Goal: Task Accomplishment & Management: Manage account settings

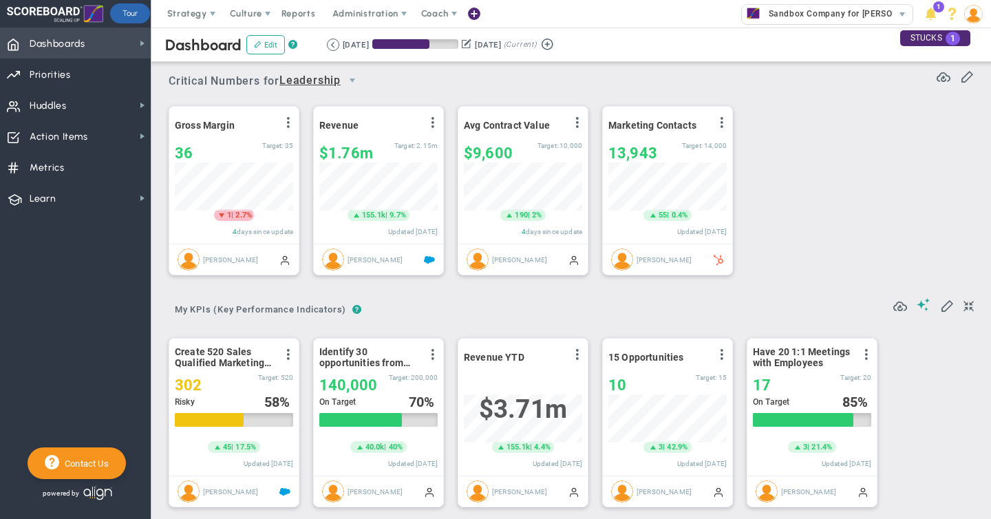
click at [91, 45] on span "Dashboards Dashboards" at bounding box center [75, 43] width 151 height 31
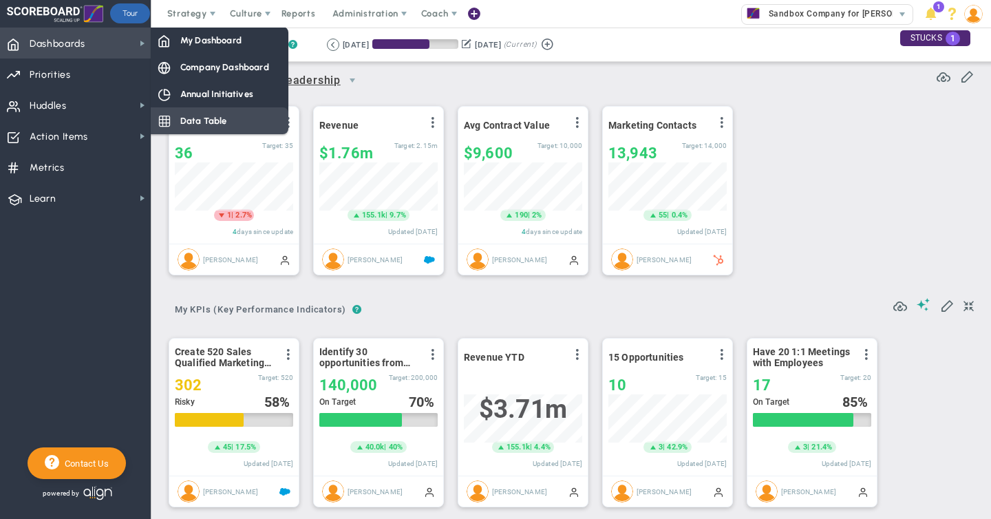
click at [257, 117] on div "Data Table" at bounding box center [220, 120] width 138 height 27
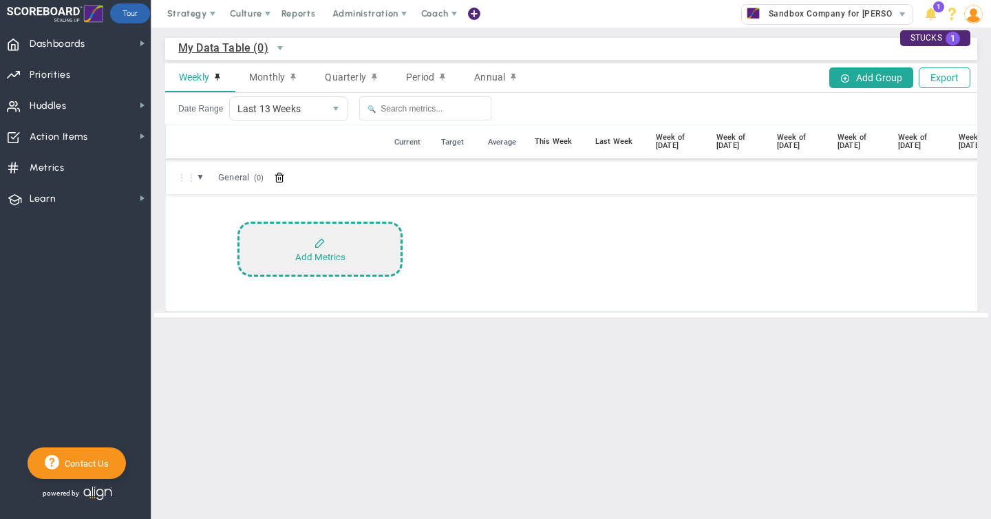
click at [327, 242] on button "Add Metrics" at bounding box center [319, 249] width 165 height 55
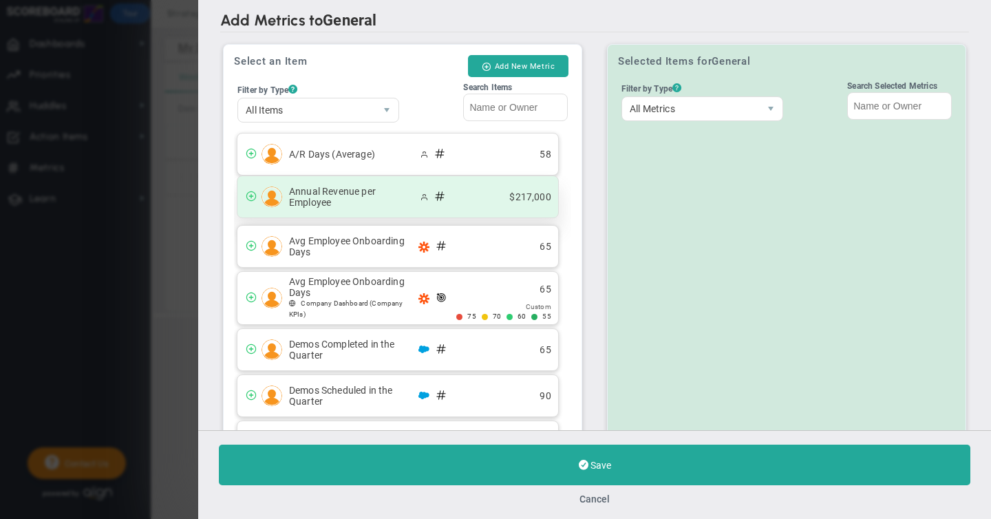
click at [251, 195] on span at bounding box center [251, 195] width 11 height 11
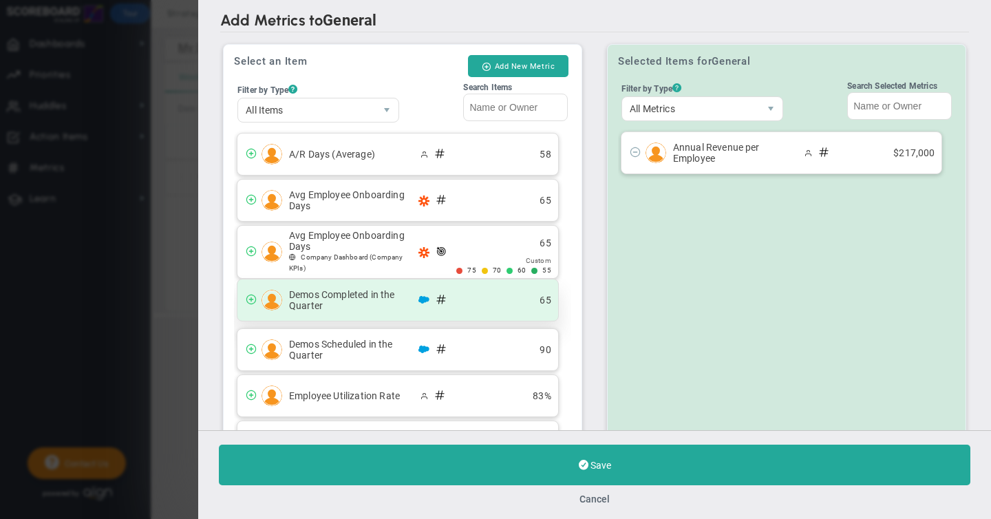
click at [250, 298] on span at bounding box center [251, 298] width 11 height 11
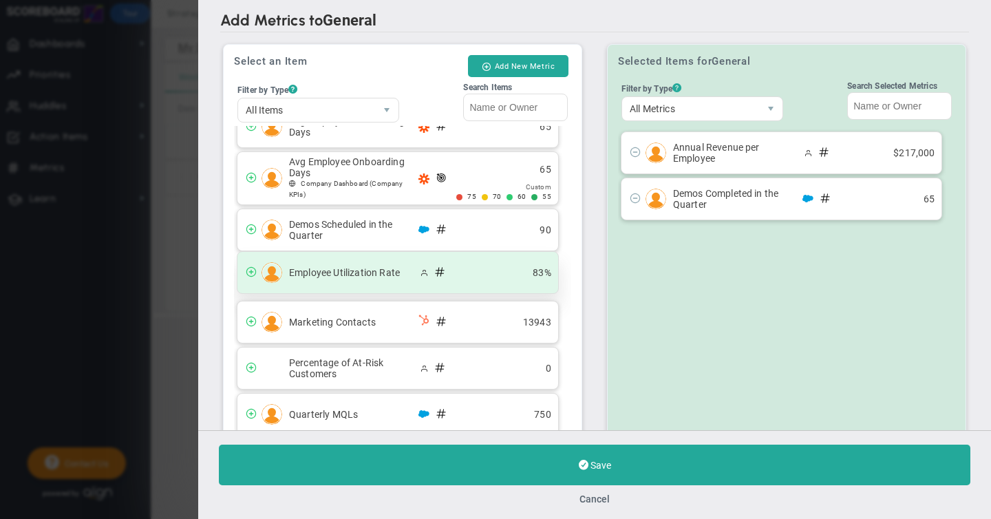
scroll to position [78, 0]
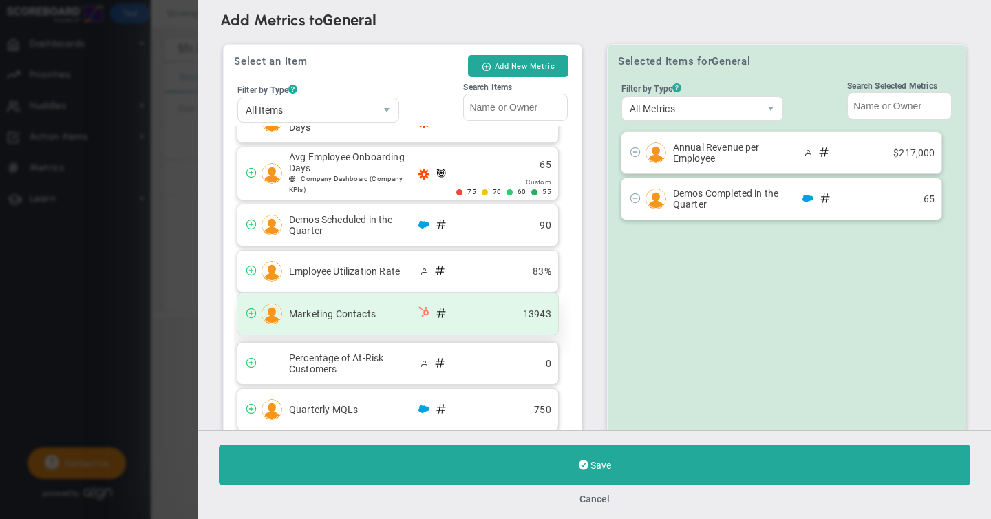
click at [251, 315] on span at bounding box center [251, 312] width 11 height 11
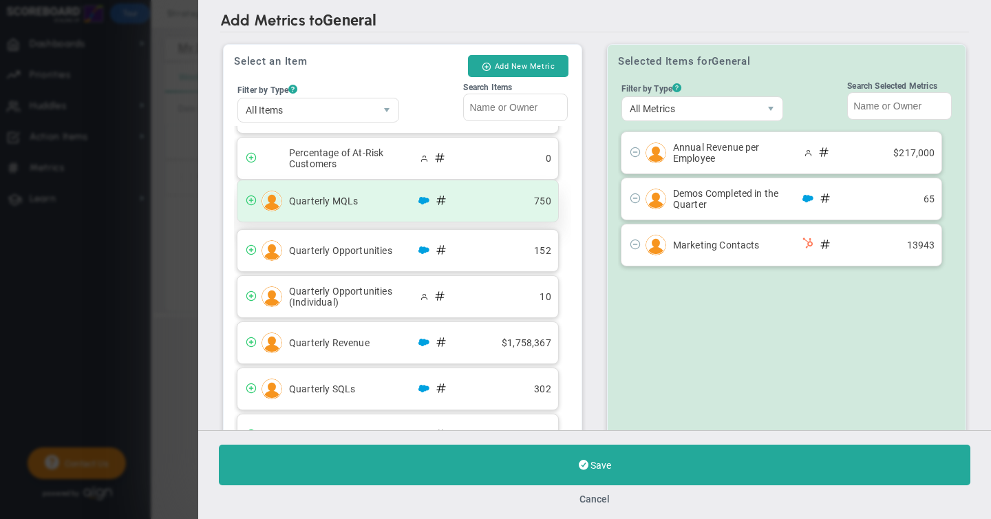
scroll to position [239, 0]
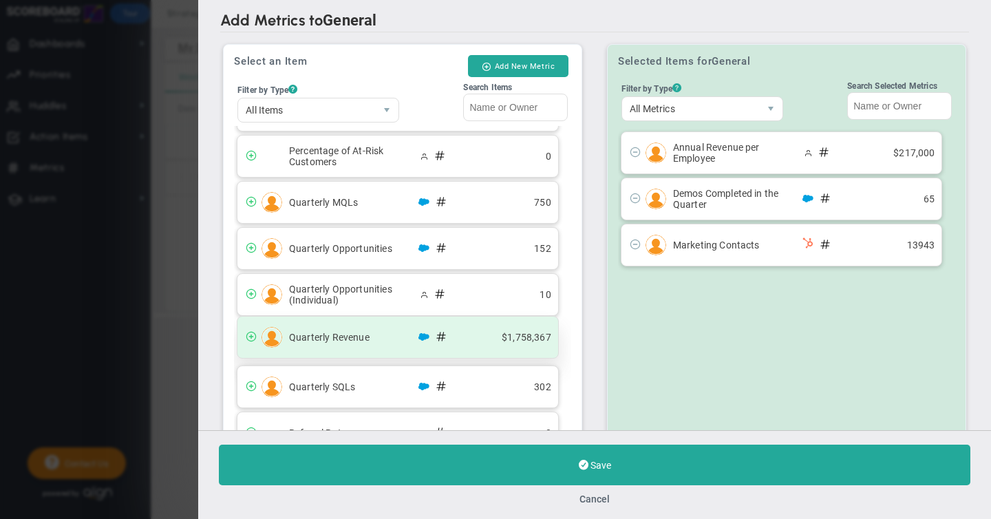
click at [251, 337] on span at bounding box center [251, 335] width 11 height 11
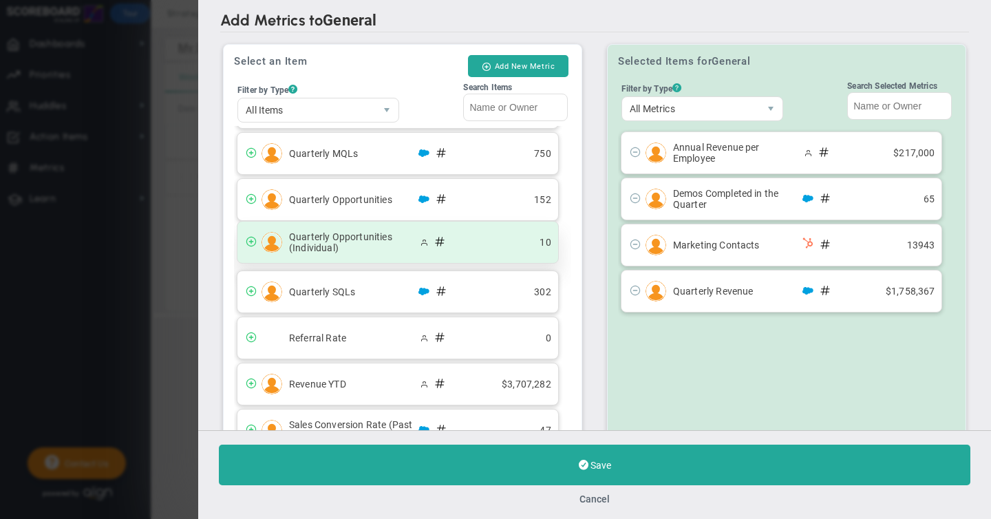
scroll to position [303, 0]
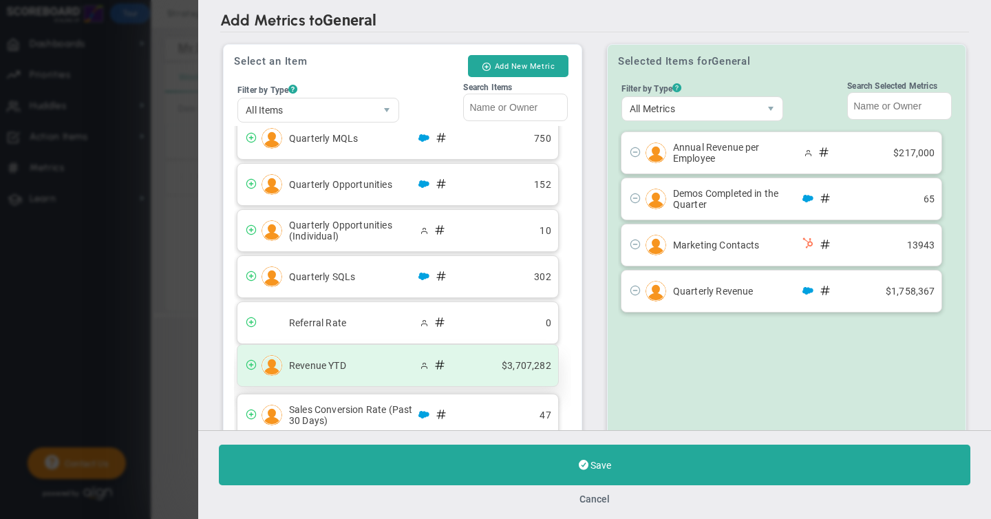
click at [252, 364] on span at bounding box center [251, 364] width 11 height 11
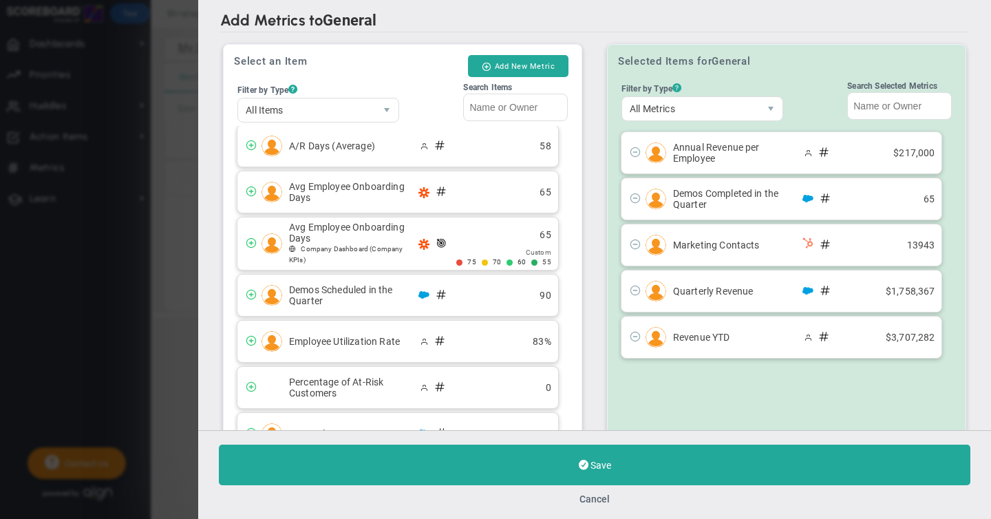
scroll to position [6, 0]
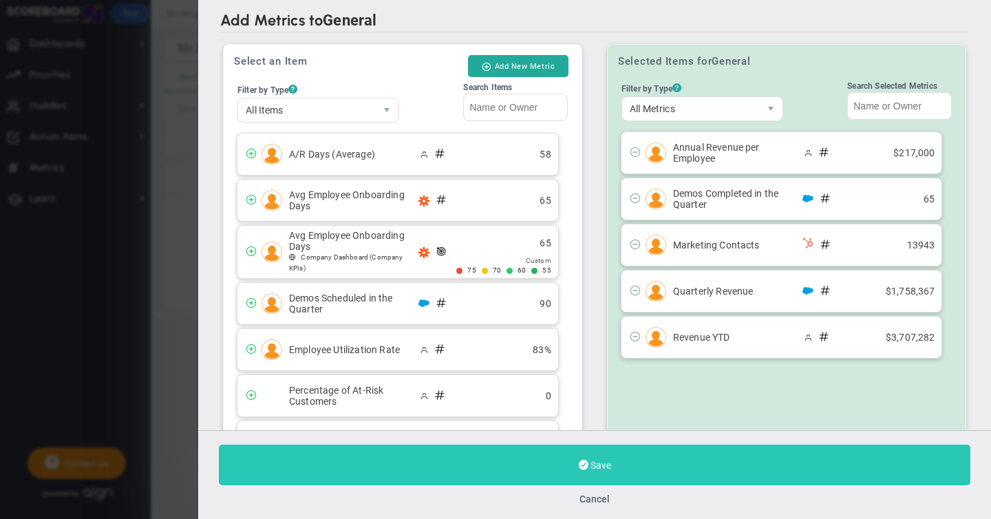
click at [601, 469] on span "Save" at bounding box center [600, 465] width 21 height 11
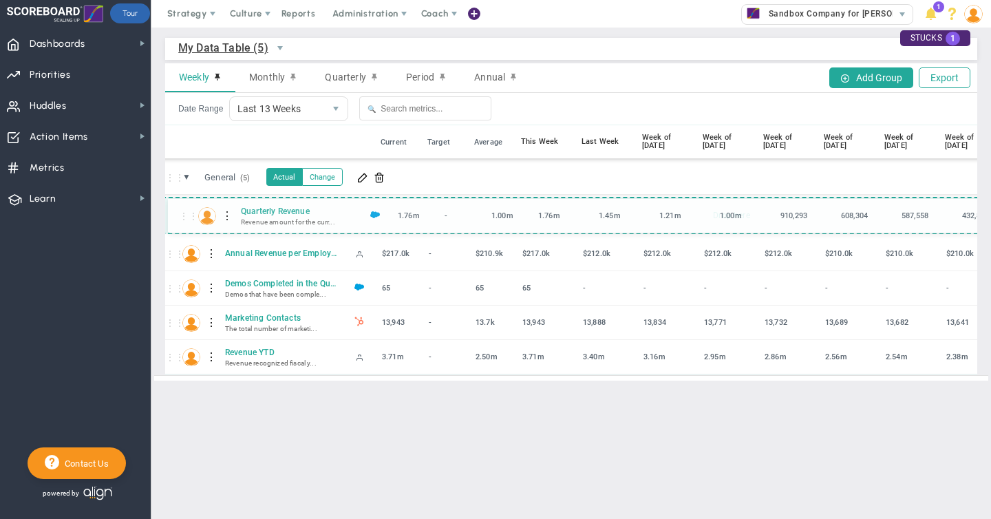
drag, startPoint x: 173, startPoint y: 315, endPoint x: 188, endPoint y: 218, distance: 98.2
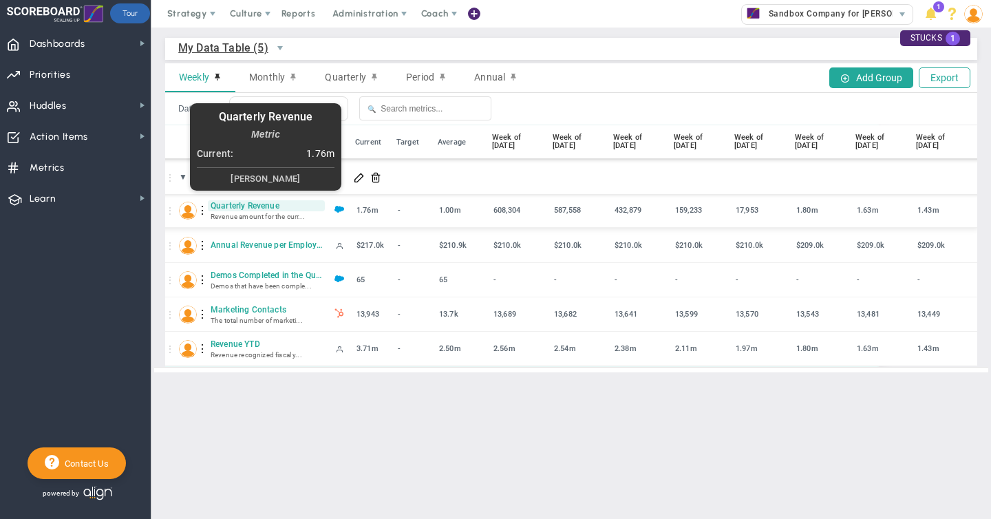
click at [250, 209] on span "Quarterly Revenue" at bounding box center [266, 205] width 117 height 11
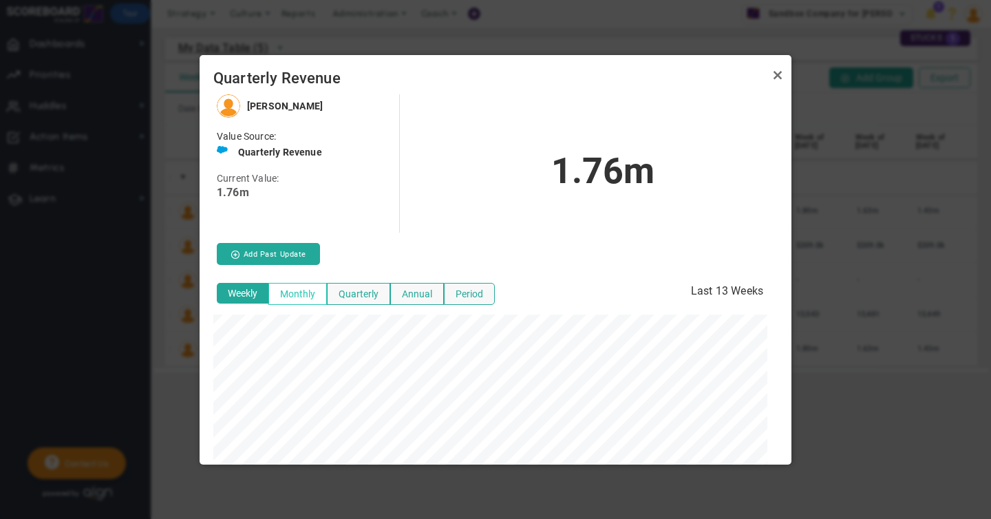
click at [302, 294] on button "Monthly" at bounding box center [297, 294] width 58 height 22
click at [361, 295] on button "Quarterly" at bounding box center [358, 294] width 63 height 22
click at [419, 294] on button "Annual" at bounding box center [417, 294] width 54 height 22
click at [471, 295] on button "Period" at bounding box center [469, 294] width 51 height 22
click at [248, 290] on button "Weekly" at bounding box center [243, 294] width 53 height 22
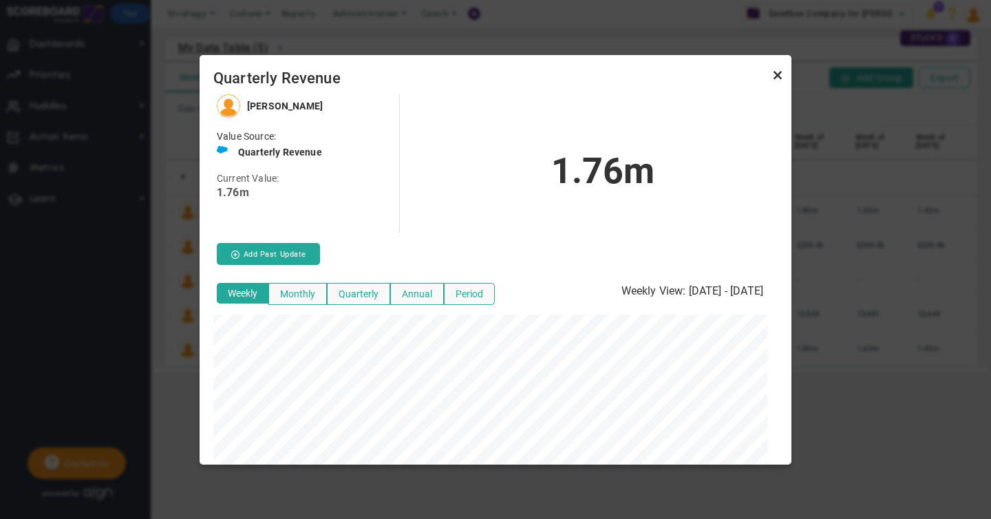
click at [776, 76] on link "Close" at bounding box center [777, 75] width 17 height 17
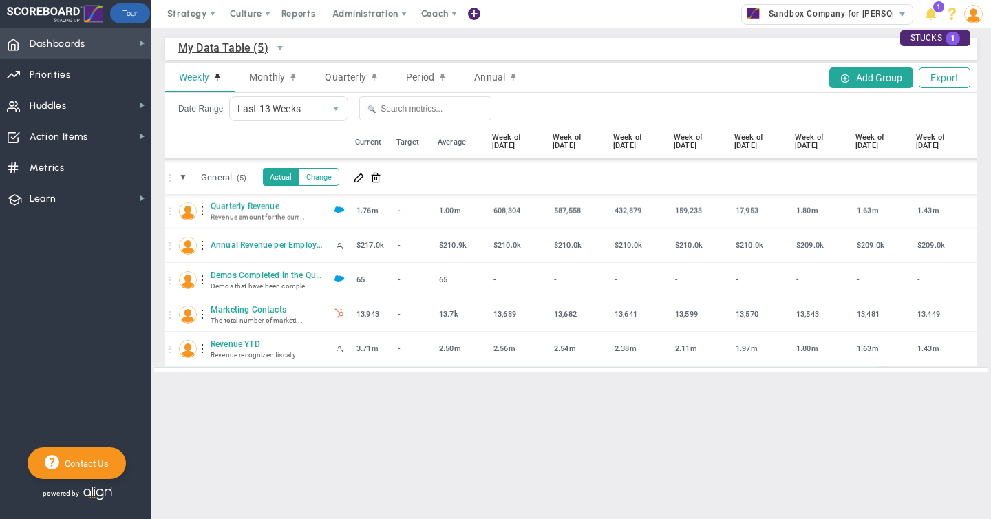
click at [46, 47] on span "Dashboards" at bounding box center [58, 44] width 56 height 29
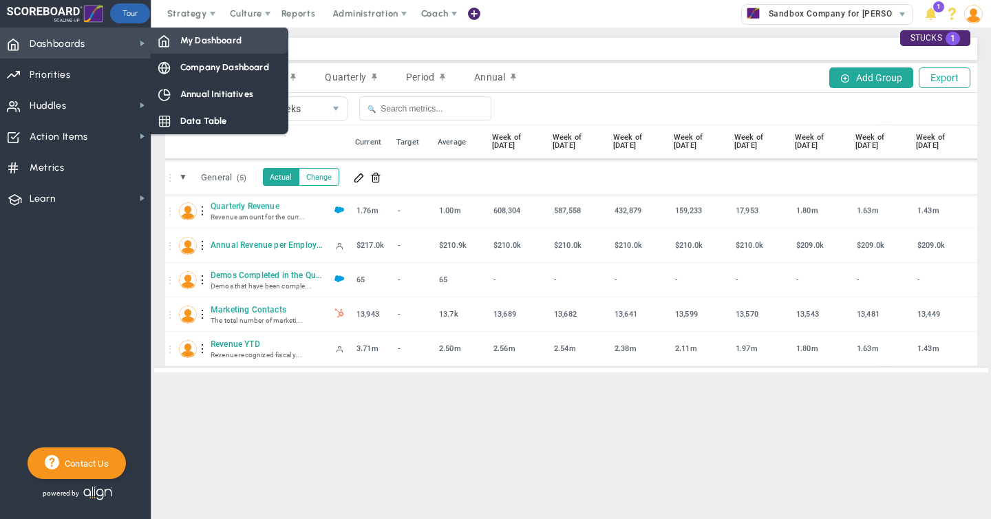
click at [199, 41] on span "My Dashboard" at bounding box center [210, 40] width 61 height 13
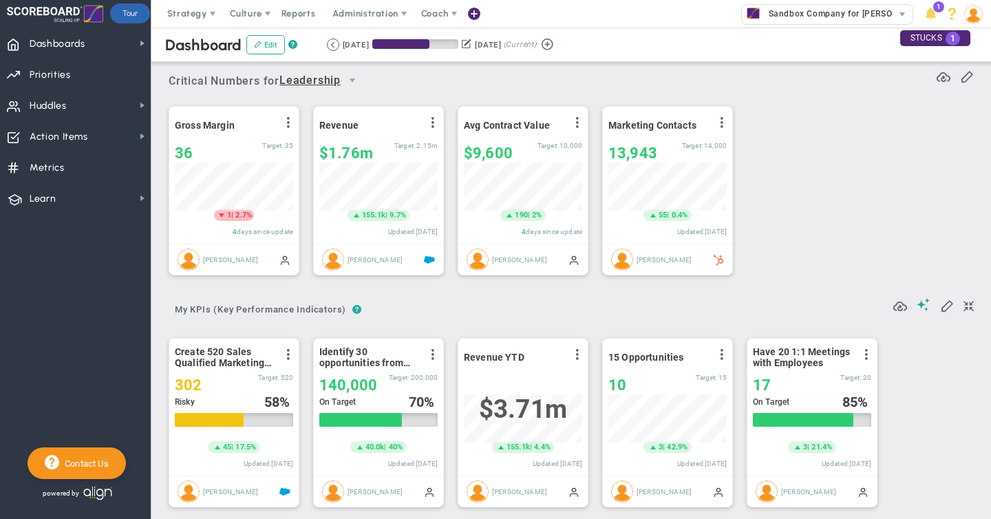
click at [471, 43] on button at bounding box center [467, 43] width 10 height 14
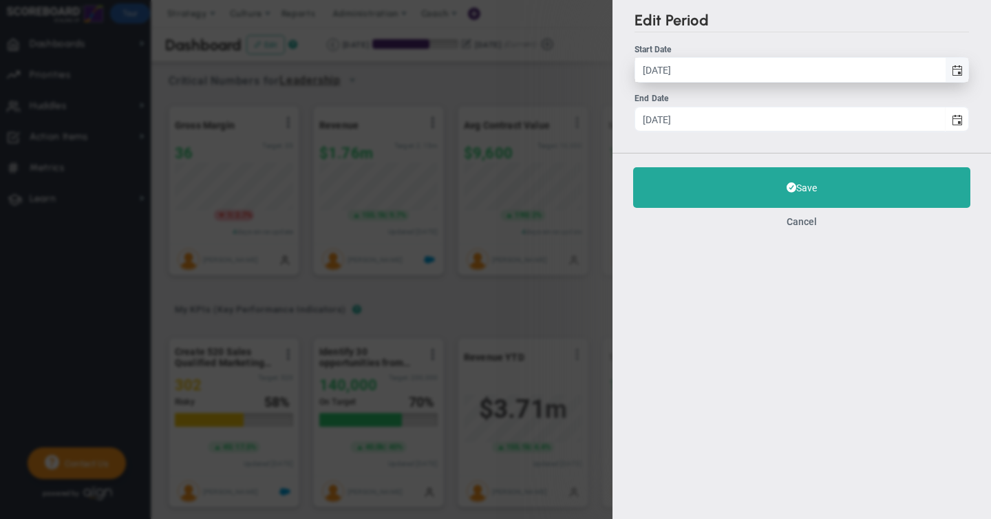
click at [956, 72] on span "select" at bounding box center [957, 70] width 11 height 11
click at [945, 72] on input "[DATE]" at bounding box center [790, 70] width 310 height 24
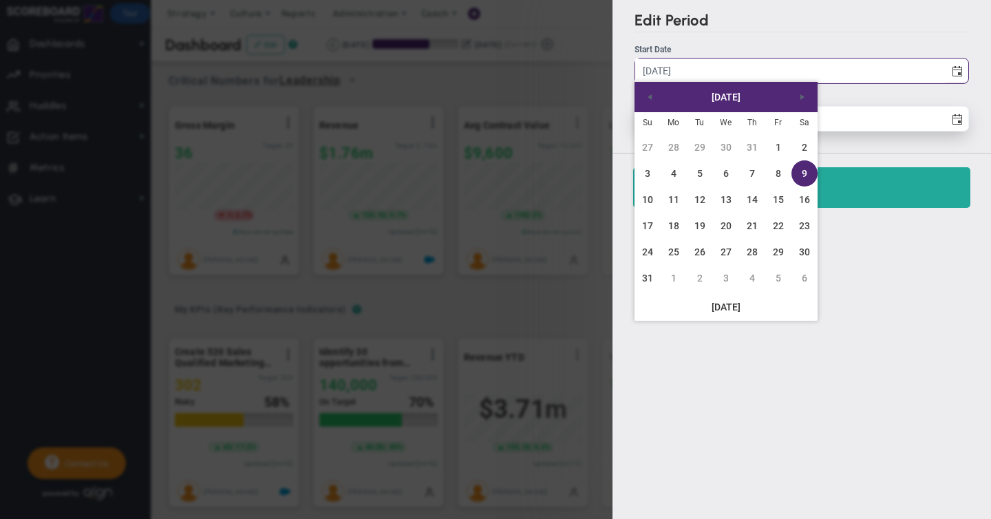
click at [868, 128] on input "[DATE]" at bounding box center [790, 119] width 310 height 24
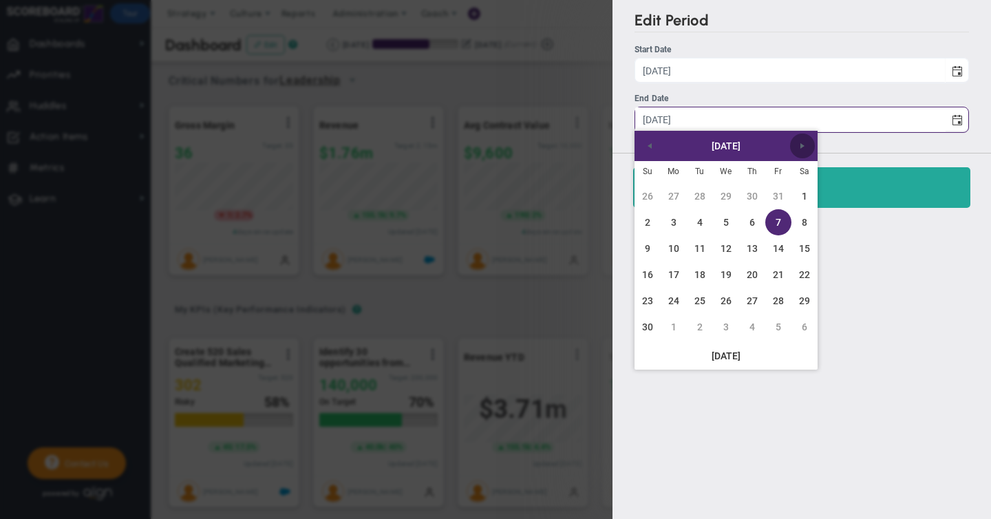
click at [802, 140] on span "Next" at bounding box center [802, 145] width 11 height 11
click at [725, 299] on link "31" at bounding box center [726, 301] width 26 height 26
type input "[DATE]"
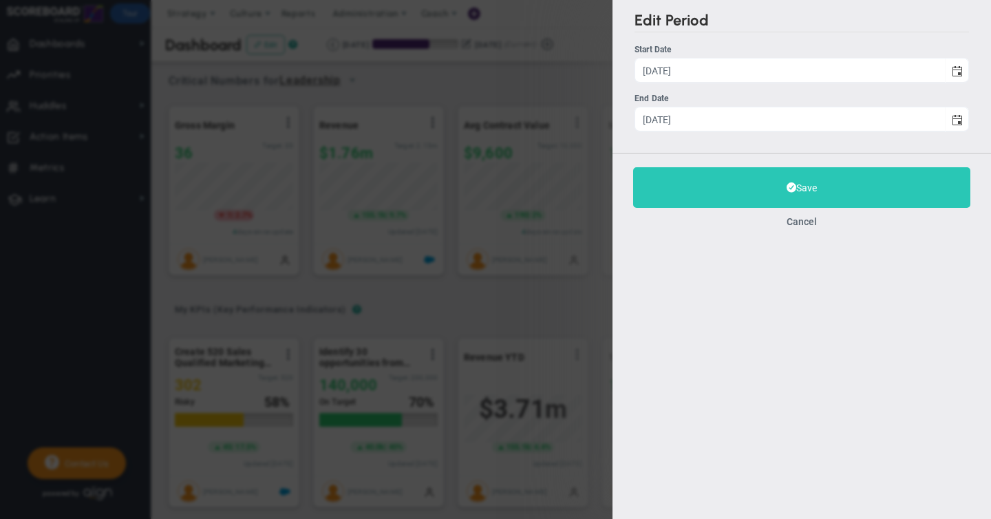
click at [809, 189] on button "Save" at bounding box center [801, 187] width 337 height 41
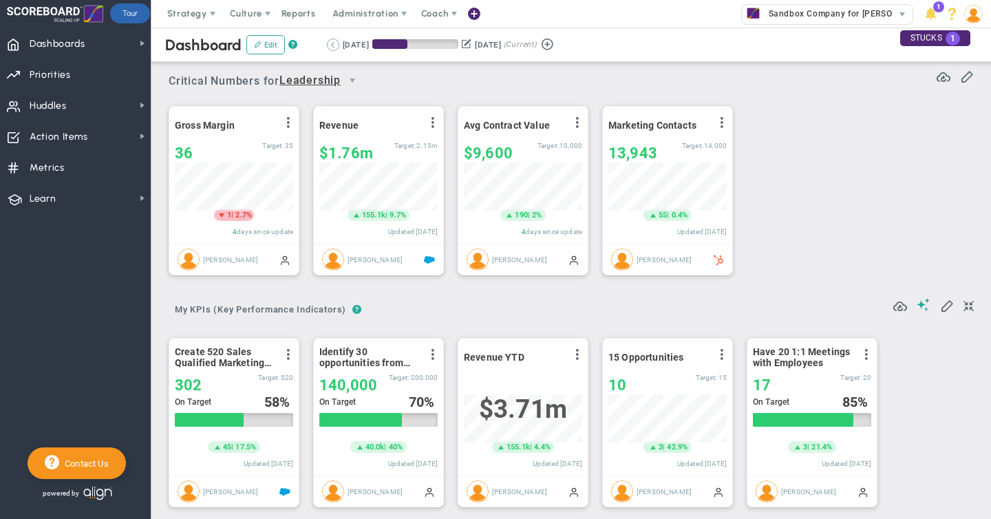
click at [334, 43] on button at bounding box center [333, 45] width 12 height 12
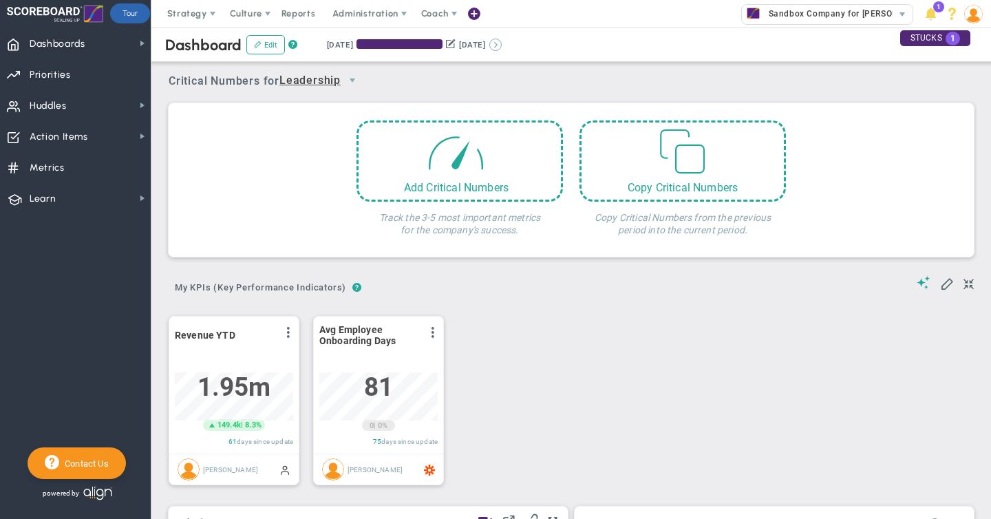
click at [502, 45] on button at bounding box center [495, 45] width 12 height 12
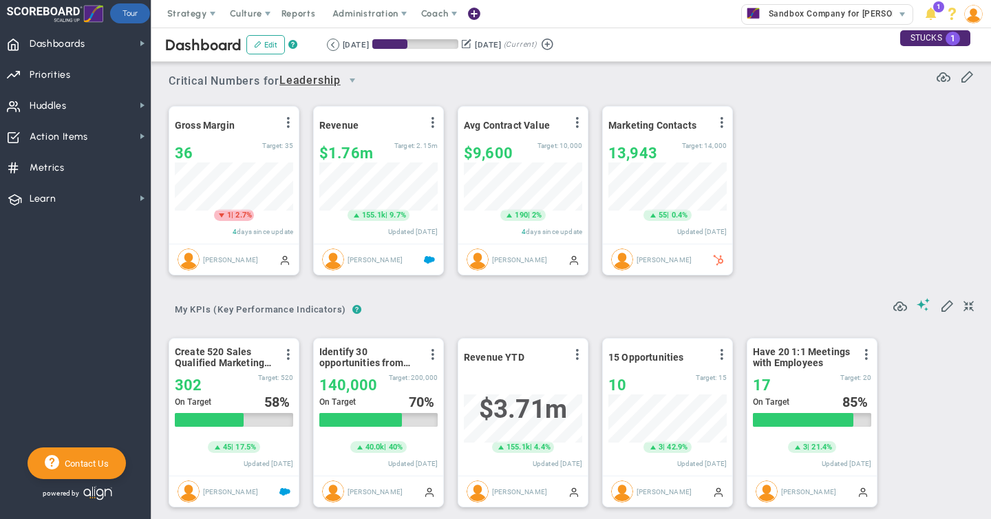
click at [471, 45] on button at bounding box center [467, 43] width 10 height 14
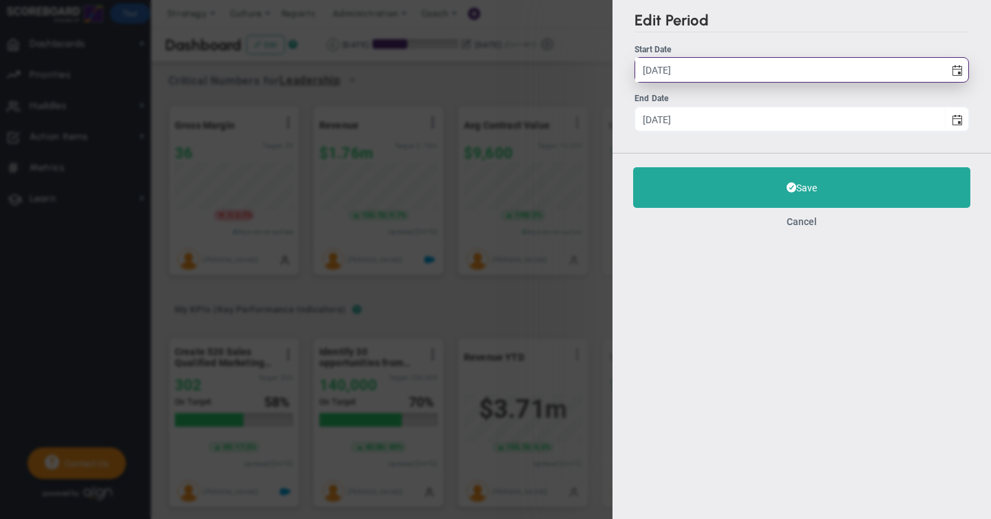
click at [693, 71] on input "[DATE]" at bounding box center [790, 70] width 310 height 24
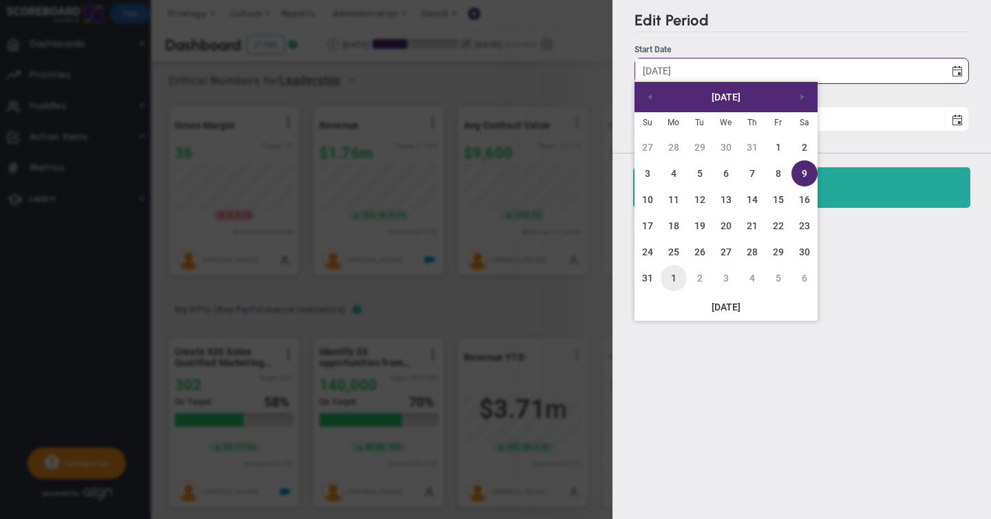
click at [672, 271] on link "1" at bounding box center [674, 278] width 26 height 26
type input "[DATE]"
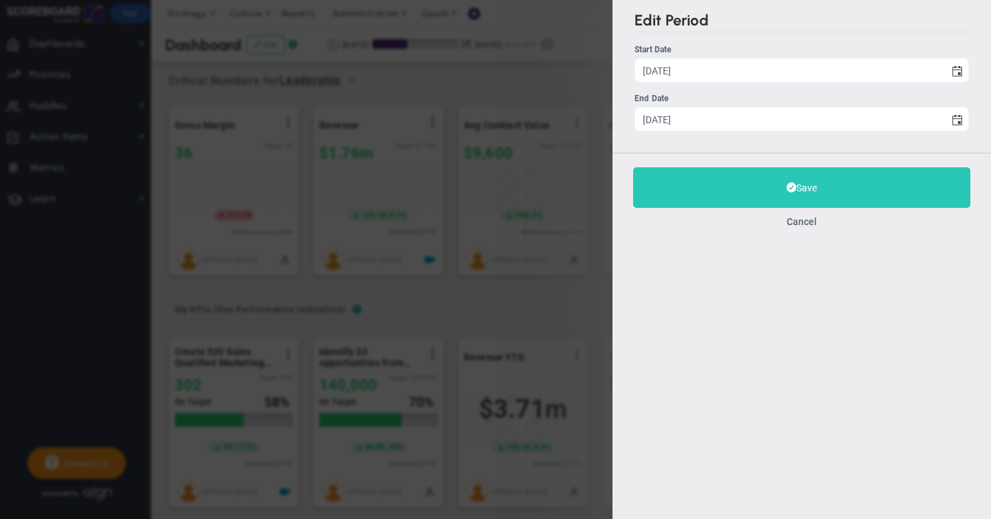
click at [805, 188] on button "Save" at bounding box center [801, 187] width 337 height 41
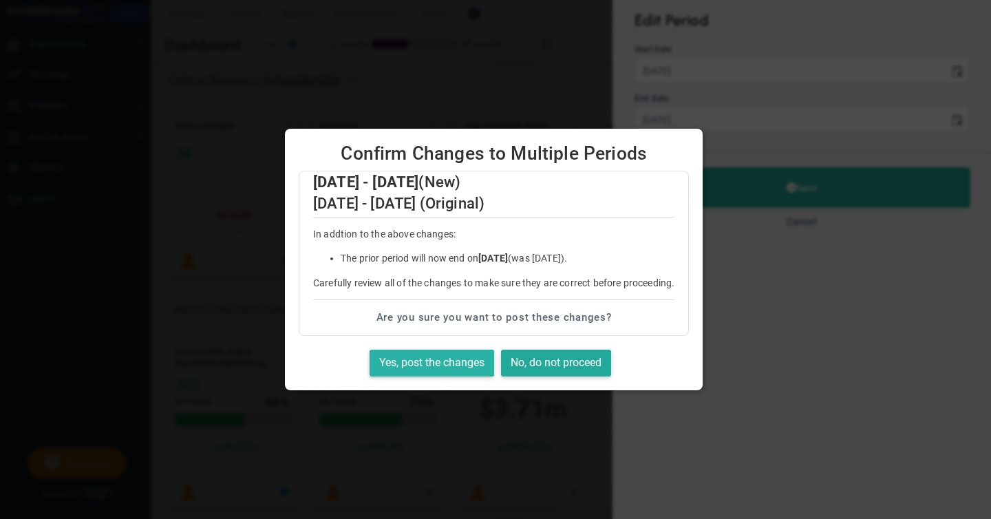
click at [422, 359] on button "Yes, post the changes" at bounding box center [432, 363] width 125 height 27
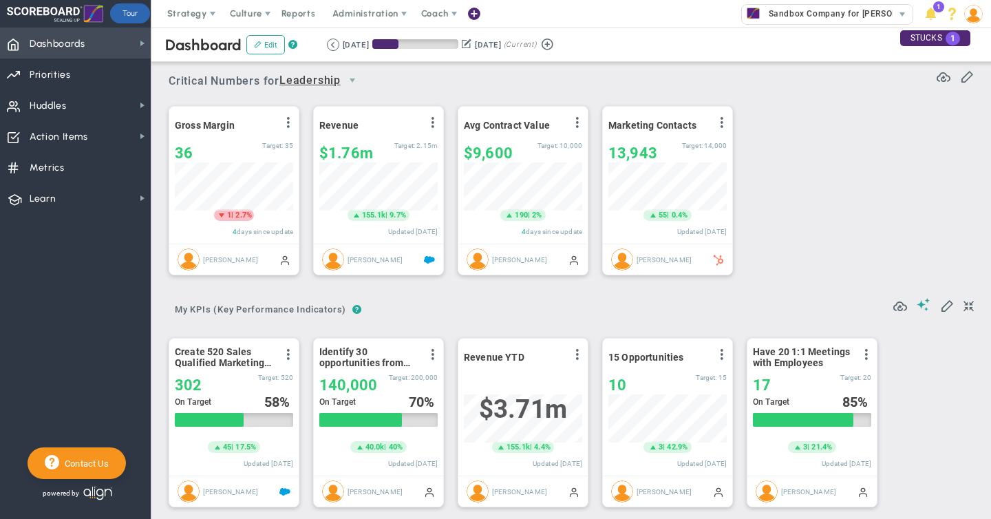
click at [50, 48] on span "Dashboards" at bounding box center [58, 44] width 56 height 29
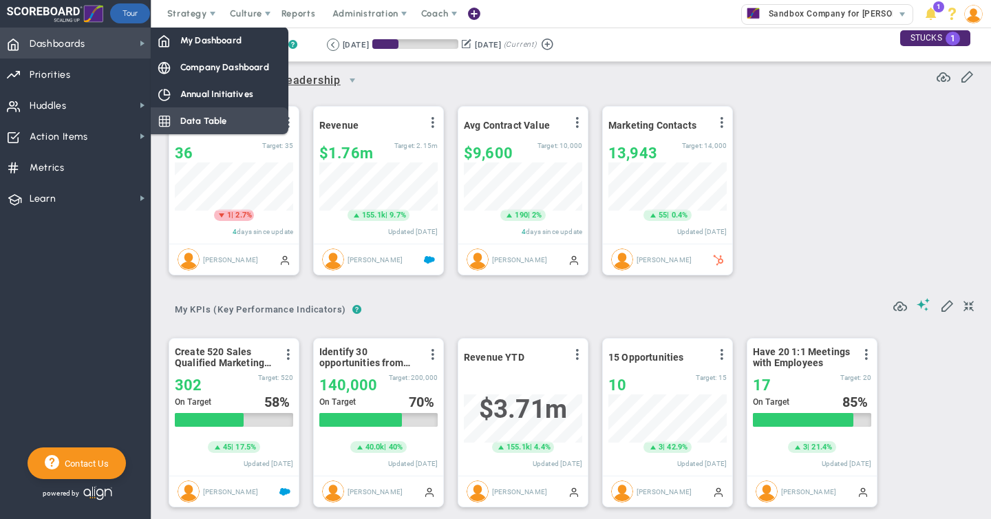
click at [216, 116] on span "Data Table" at bounding box center [203, 120] width 47 height 13
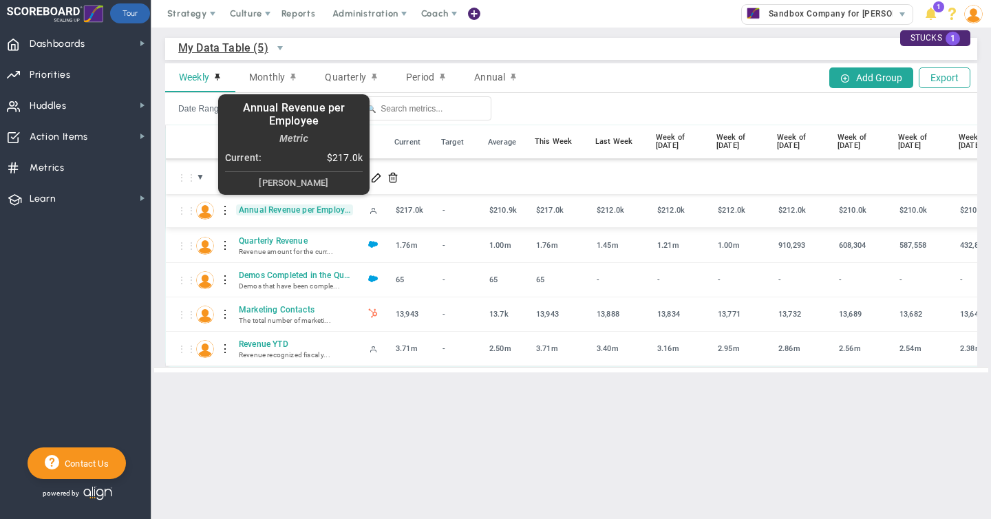
click at [272, 212] on span "Annual Revenue per Employee" at bounding box center [294, 209] width 117 height 11
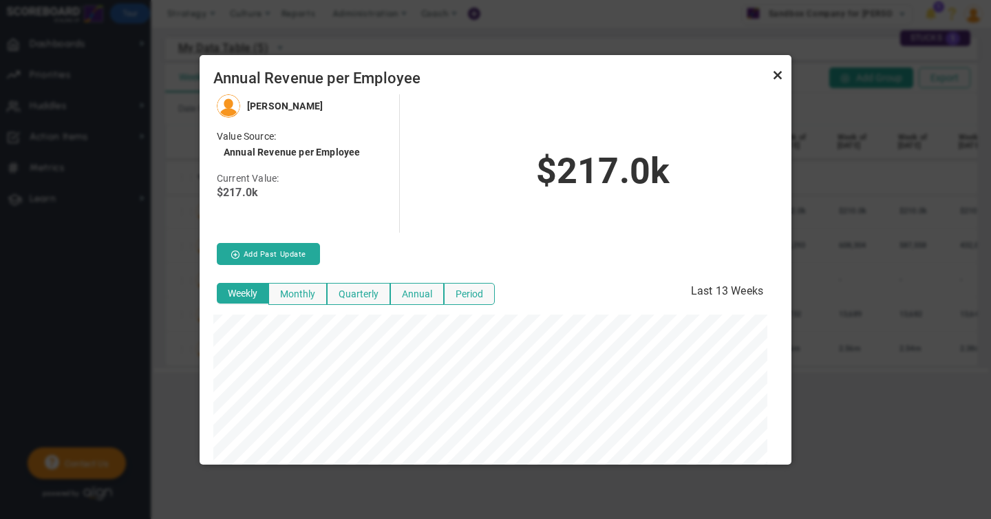
click at [778, 75] on link "Close" at bounding box center [777, 75] width 17 height 17
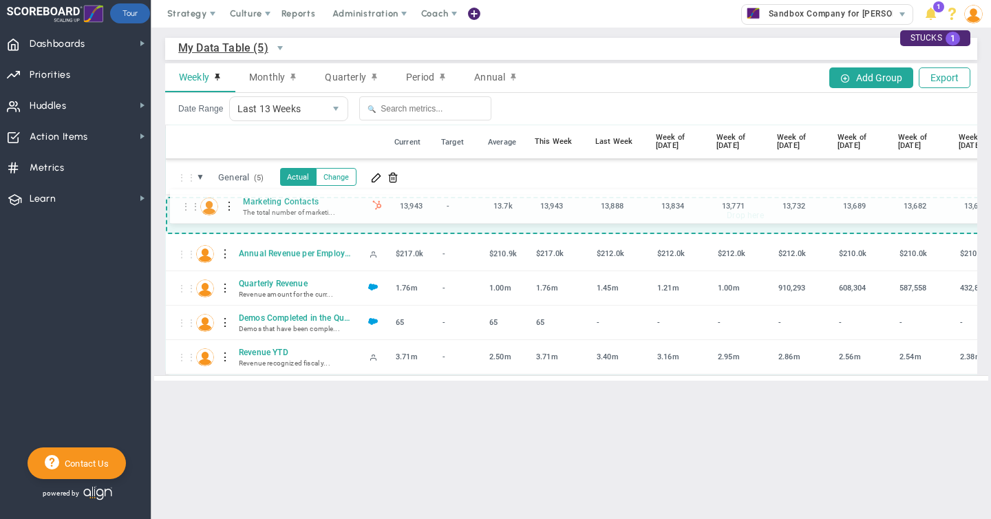
drag, startPoint x: 182, startPoint y: 316, endPoint x: 186, endPoint y: 209, distance: 106.7
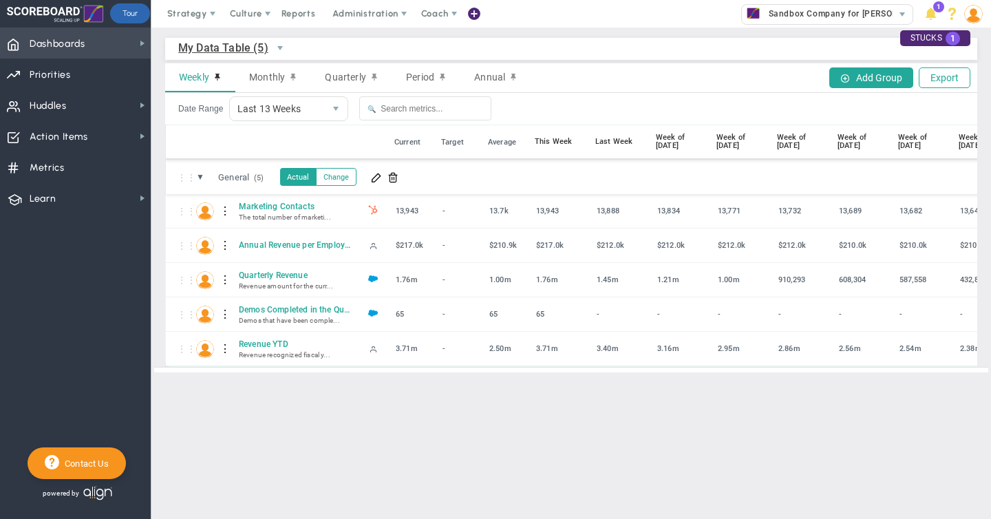
click at [61, 47] on span "Dashboards" at bounding box center [58, 44] width 56 height 29
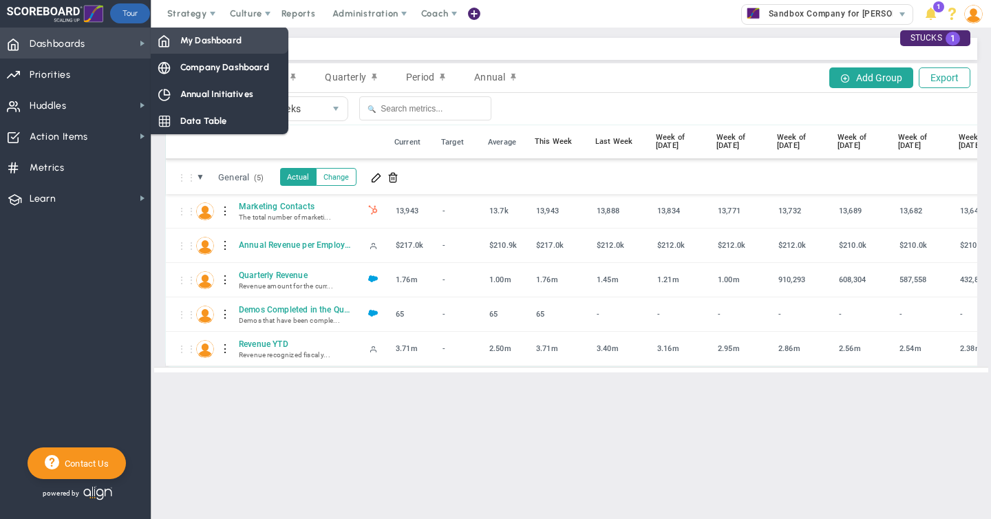
click at [186, 43] on span "My Dashboard" at bounding box center [210, 40] width 61 height 13
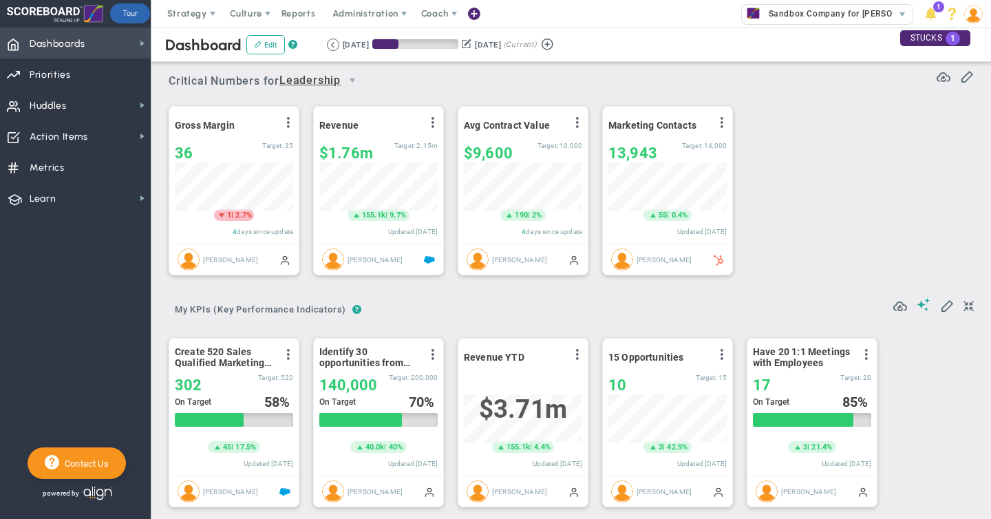
click at [61, 45] on span "Dashboards" at bounding box center [58, 44] width 56 height 29
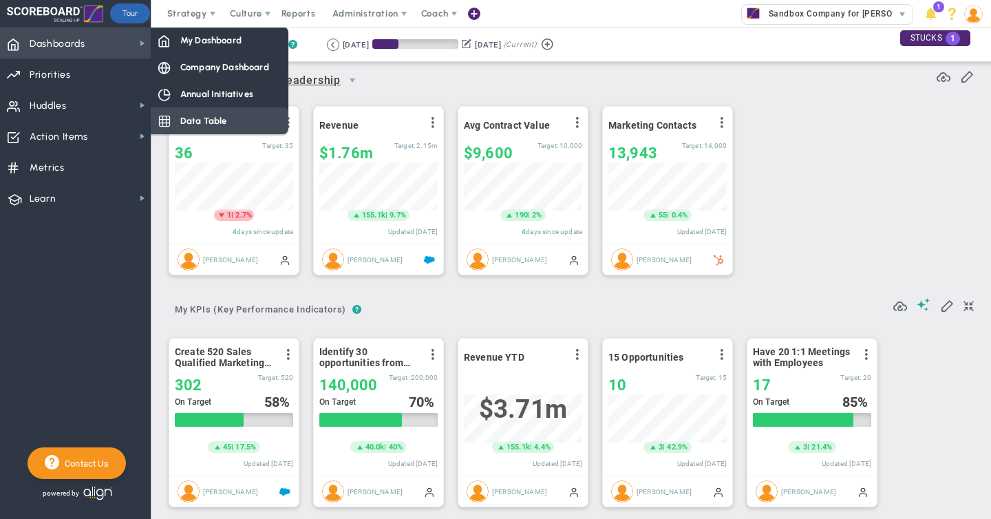
click at [196, 118] on span "Data Table" at bounding box center [203, 120] width 47 height 13
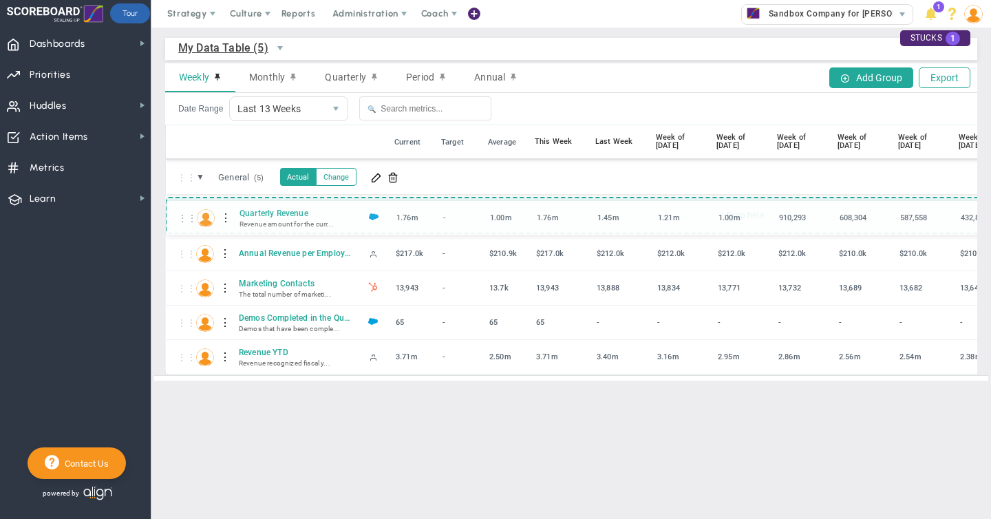
drag, startPoint x: 183, startPoint y: 280, endPoint x: 184, endPoint y: 220, distance: 60.6
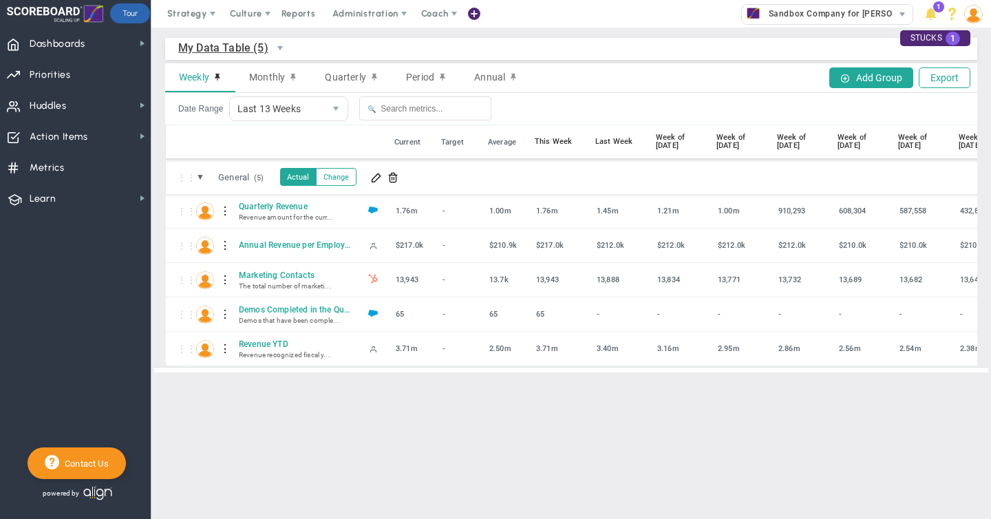
click at [237, 428] on main "My Data Table (5) My Data Table → My Data Table Weekly Monthly Quarterly Period…" at bounding box center [571, 273] width 840 height 491
click at [104, 39] on span "Dashboards Dashboards" at bounding box center [75, 43] width 151 height 31
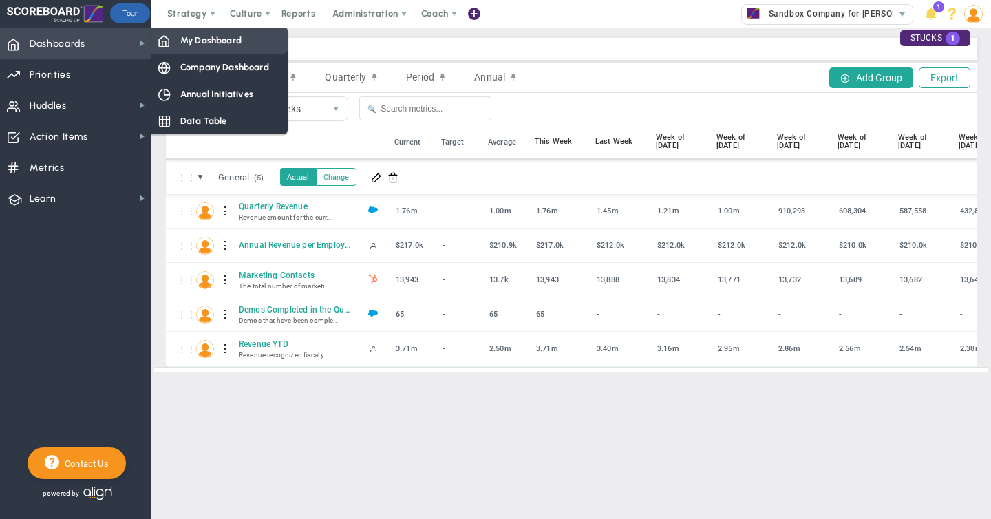
click at [206, 45] on span "My Dashboard" at bounding box center [210, 40] width 61 height 13
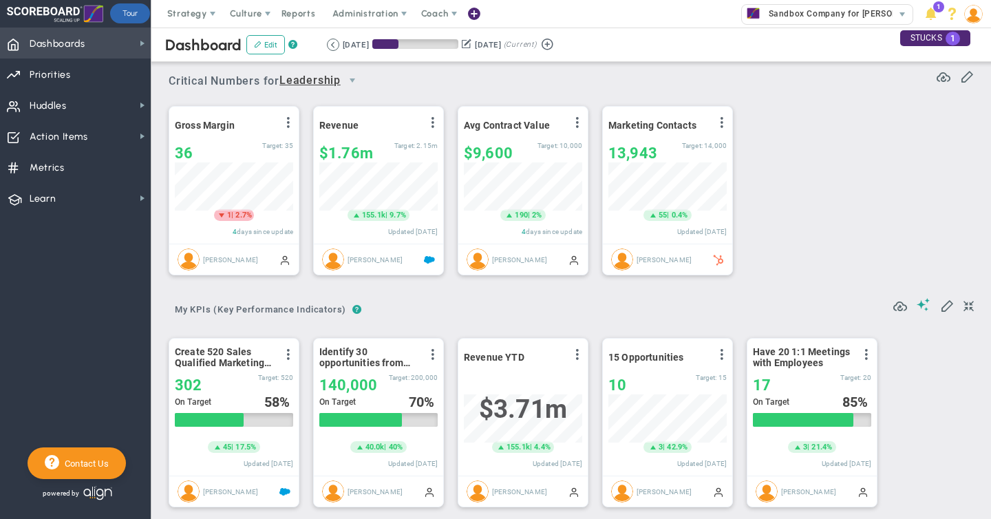
click at [77, 41] on span "Dashboards" at bounding box center [58, 44] width 56 height 29
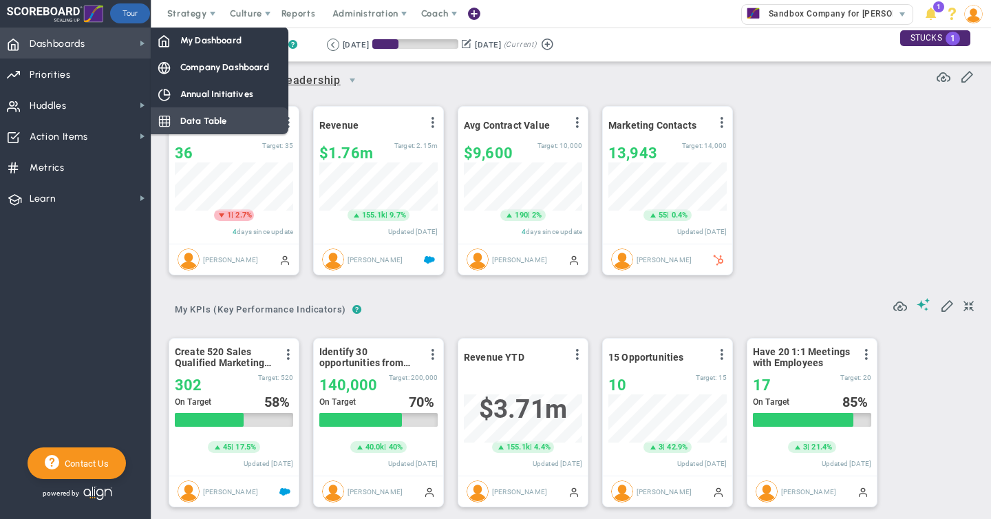
click at [222, 122] on span "Data Table" at bounding box center [203, 120] width 47 height 13
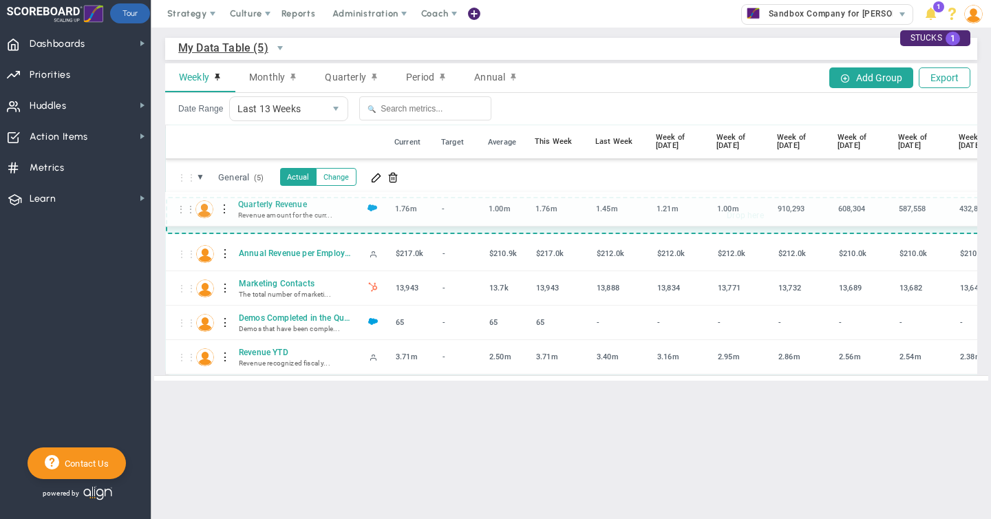
drag, startPoint x: 184, startPoint y: 279, endPoint x: 184, endPoint y: 211, distance: 68.8
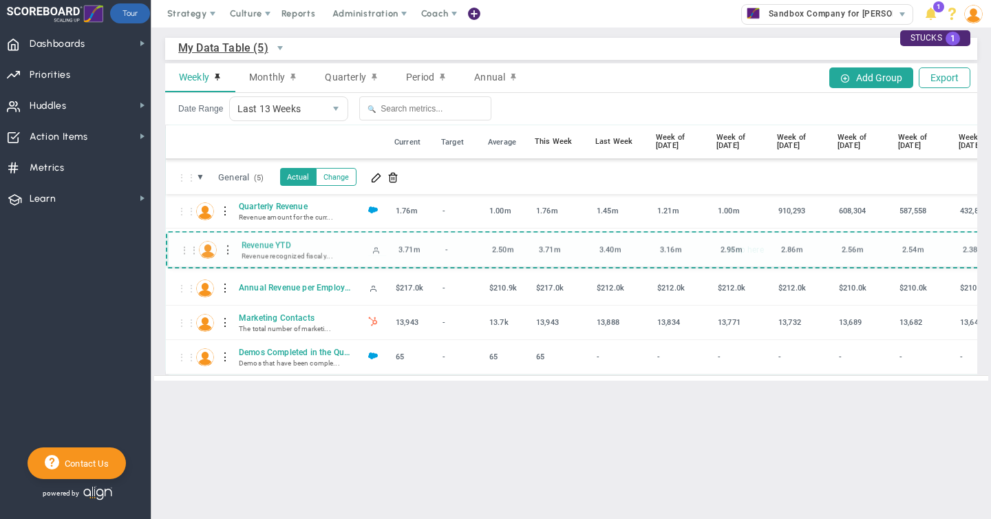
drag, startPoint x: 185, startPoint y: 350, endPoint x: 188, endPoint y: 252, distance: 97.8
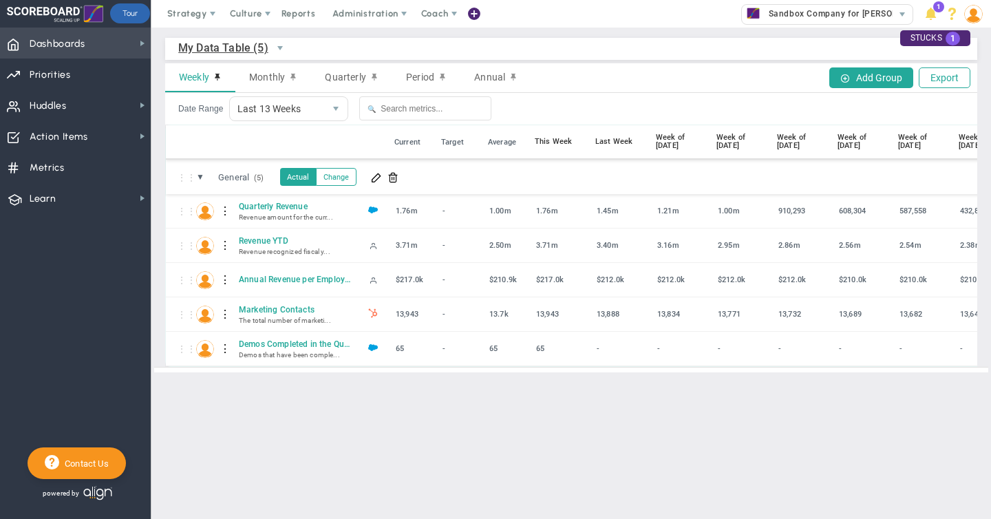
click at [76, 43] on span "Dashboards" at bounding box center [58, 44] width 56 height 29
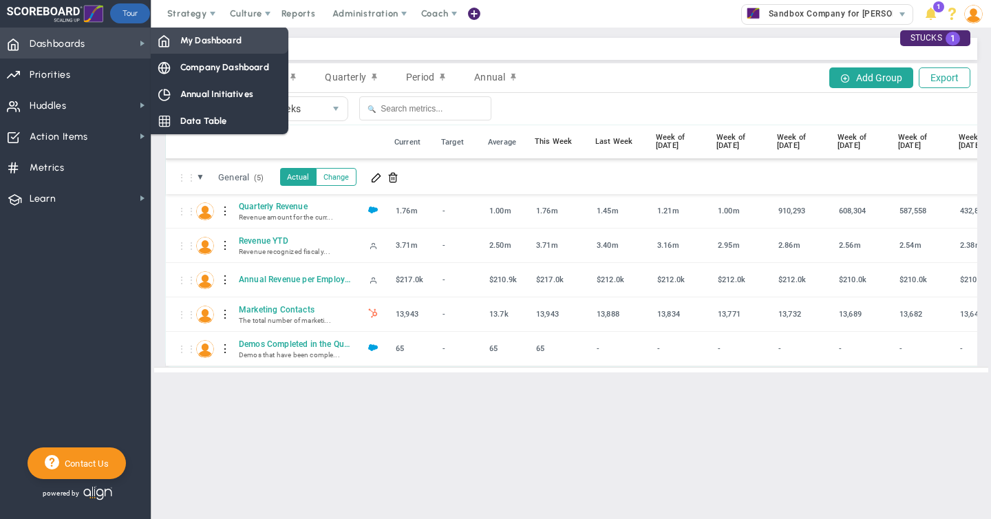
click at [207, 42] on span "My Dashboard" at bounding box center [210, 40] width 61 height 13
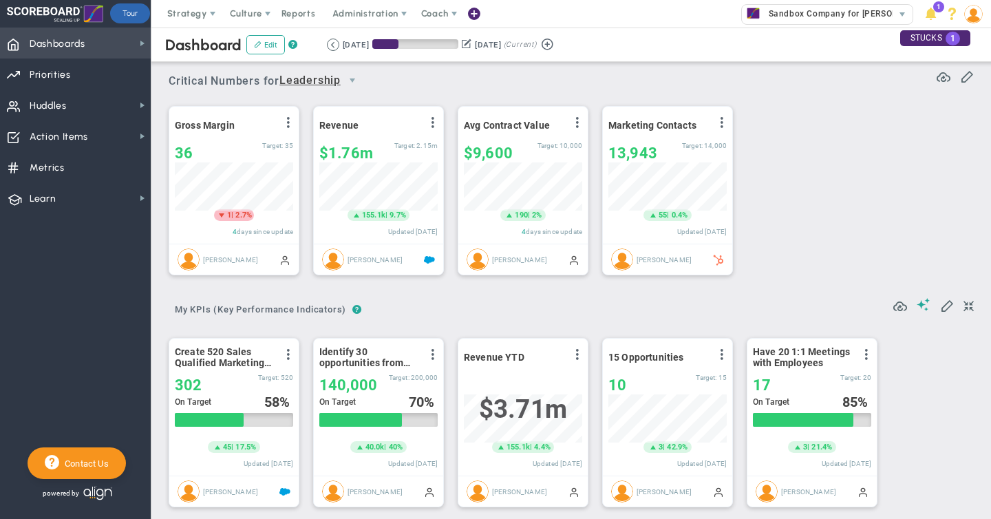
scroll to position [48, 118]
click at [57, 42] on span "Dashboards" at bounding box center [58, 44] width 56 height 29
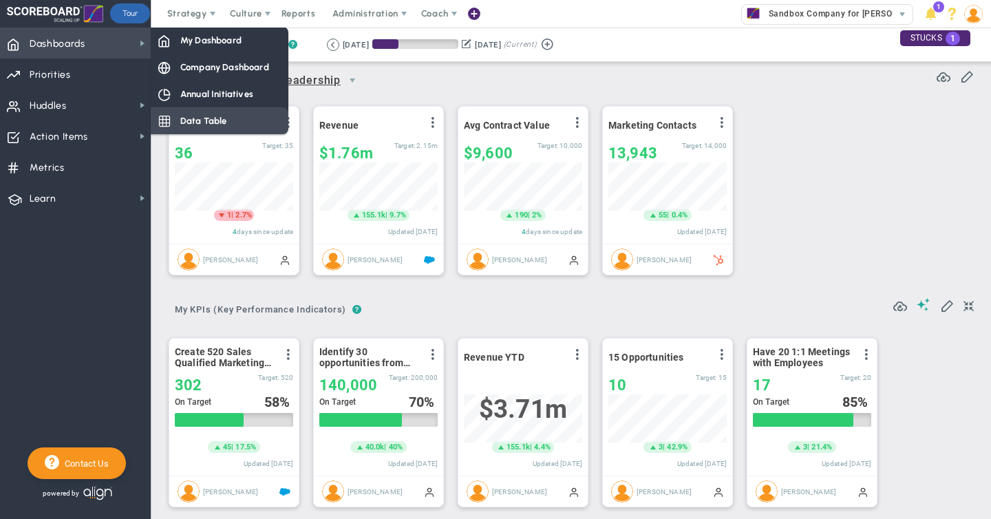
click at [203, 121] on span "Data Table" at bounding box center [203, 120] width 47 height 13
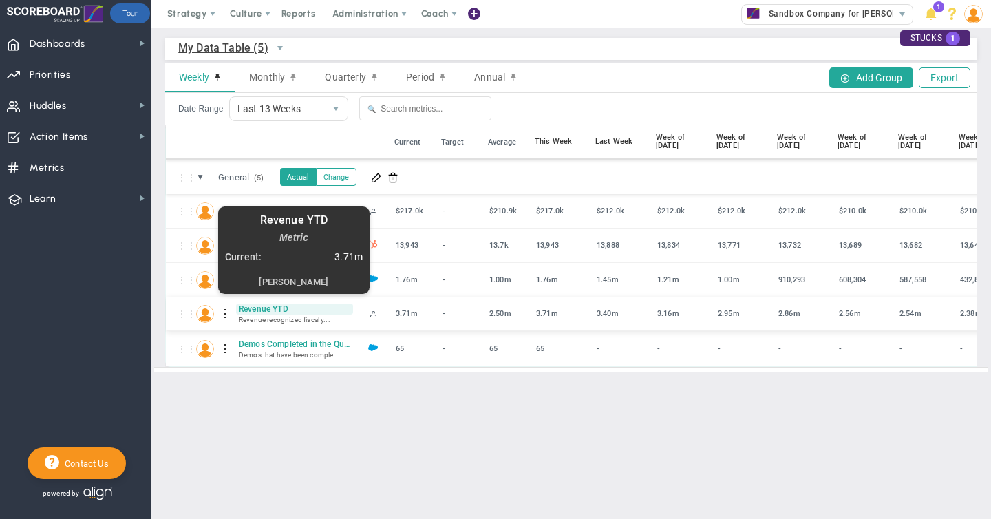
click at [258, 308] on span "Revenue YTD" at bounding box center [294, 308] width 117 height 11
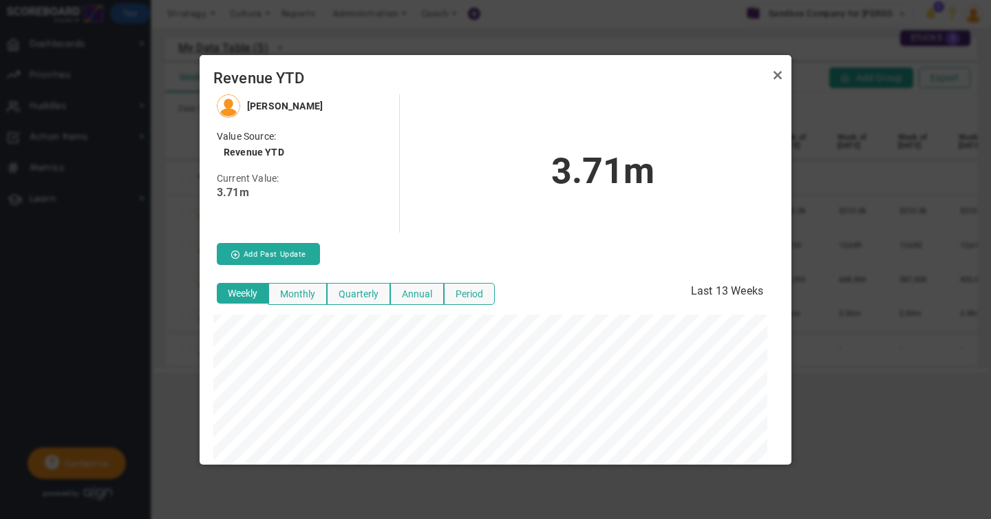
scroll to position [370, 592]
click at [301, 292] on button "Monthly" at bounding box center [297, 294] width 58 height 22
click at [364, 291] on button "Quarterly" at bounding box center [358, 294] width 63 height 22
click at [416, 295] on button "Annual" at bounding box center [417, 294] width 54 height 22
click at [779, 72] on link "Close" at bounding box center [777, 75] width 17 height 17
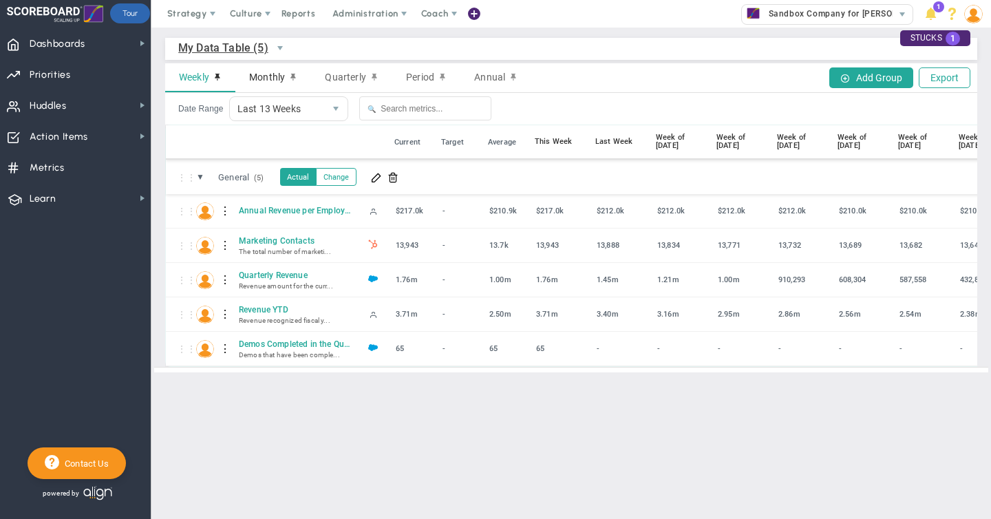
click at [266, 73] on span "Monthly" at bounding box center [267, 77] width 36 height 11
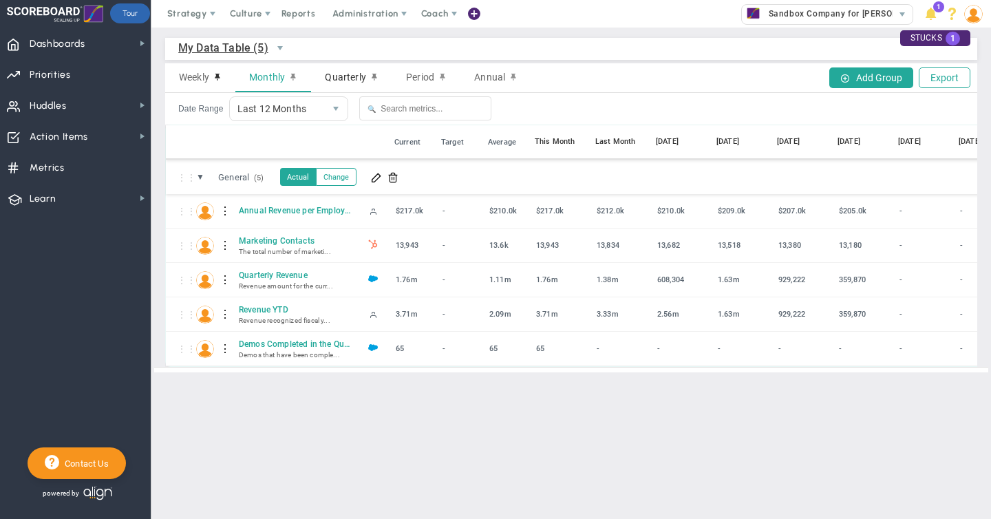
click at [352, 75] on span "Quarterly" at bounding box center [345, 77] width 41 height 11
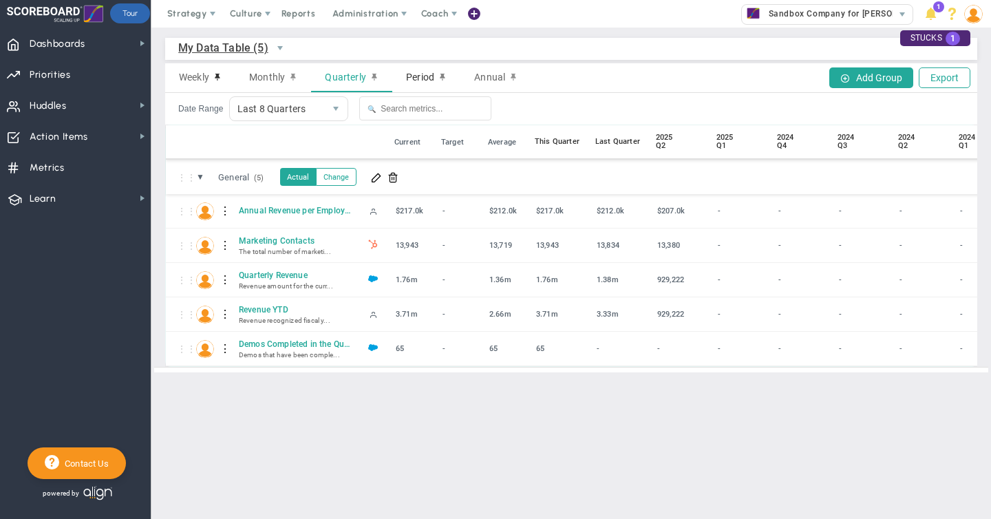
click at [418, 77] on span "Period" at bounding box center [420, 77] width 28 height 11
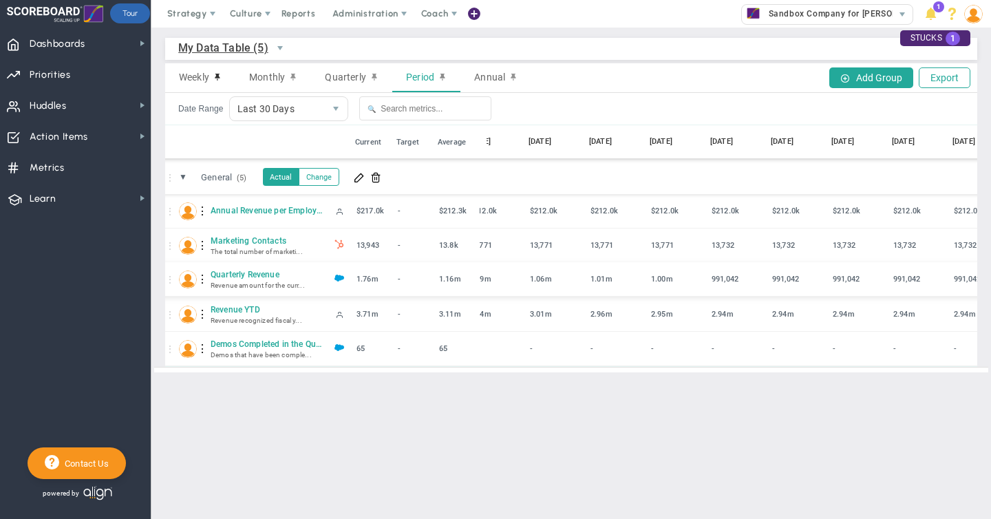
scroll to position [0, 1354]
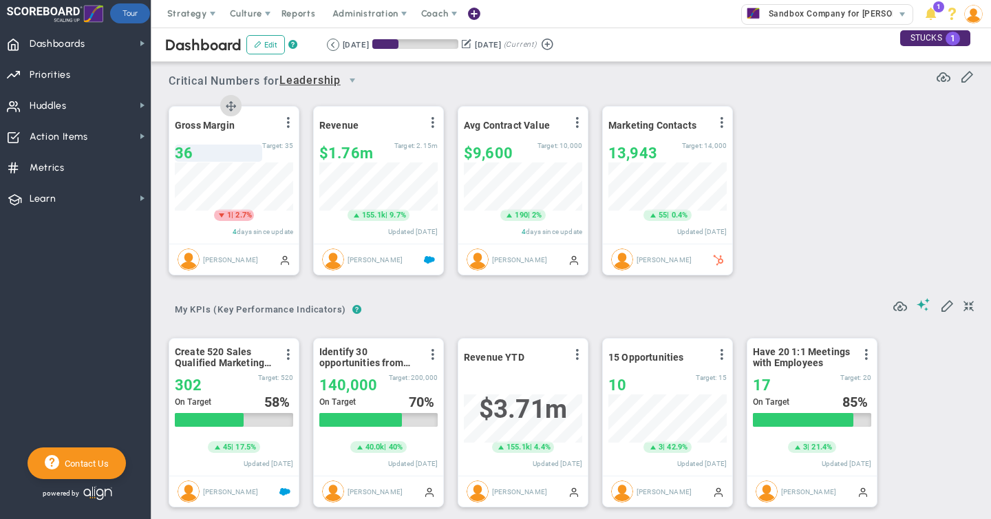
click at [195, 155] on div "36" at bounding box center [218, 153] width 87 height 17
type input "32"
click at [518, 153] on div "$9,600" at bounding box center [501, 153] width 74 height 17
drag, startPoint x: 504, startPoint y: 149, endPoint x: 438, endPoint y: 149, distance: 66.1
click at [438, 149] on div "Gross Margin View Historical Graph Edit Make "No Change" Update Add Past Update…" at bounding box center [566, 190] width 822 height 193
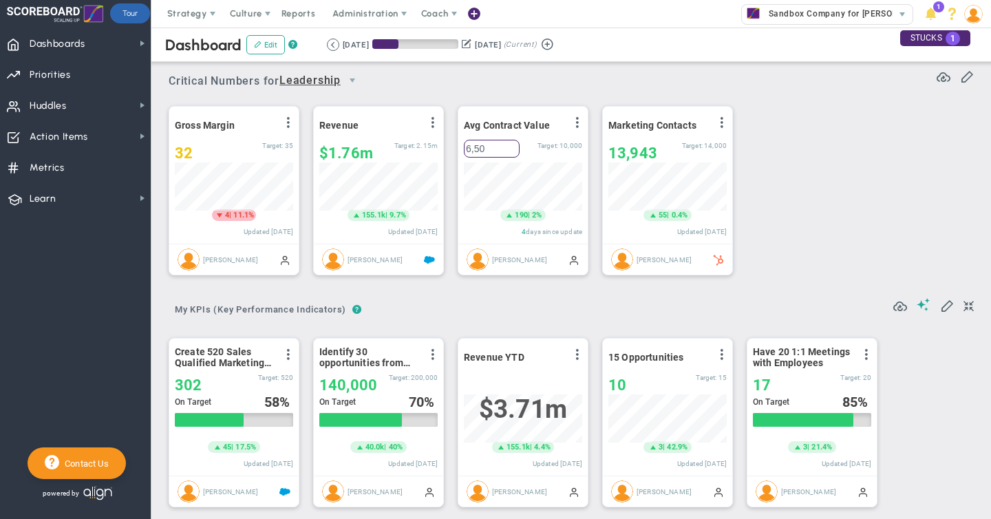
type input "6,500"
click at [465, 152] on span "6,500" at bounding box center [484, 153] width 40 height 17
click at [465, 152] on input "6,500" at bounding box center [492, 149] width 56 height 18
type input "$6,500"
click at [801, 201] on div "Gross Margin View Historical Graph Edit Make "No Change" Update Add Past Update…" at bounding box center [566, 190] width 822 height 193
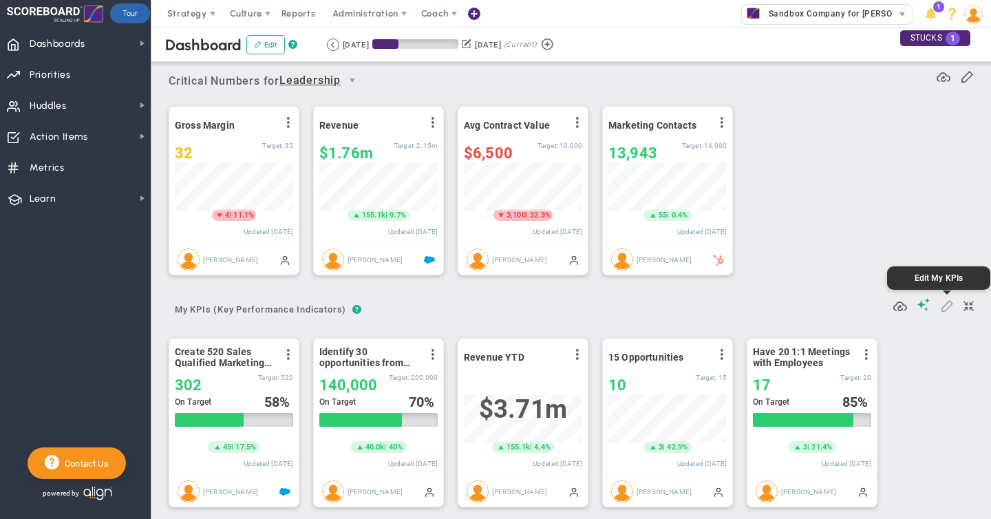
click at [948, 308] on span at bounding box center [947, 305] width 14 height 14
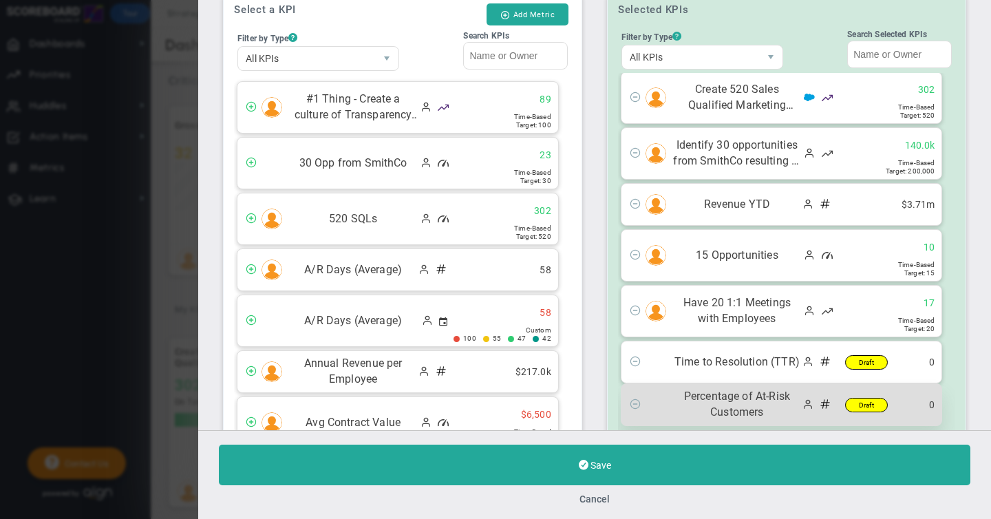
scroll to position [138, 0]
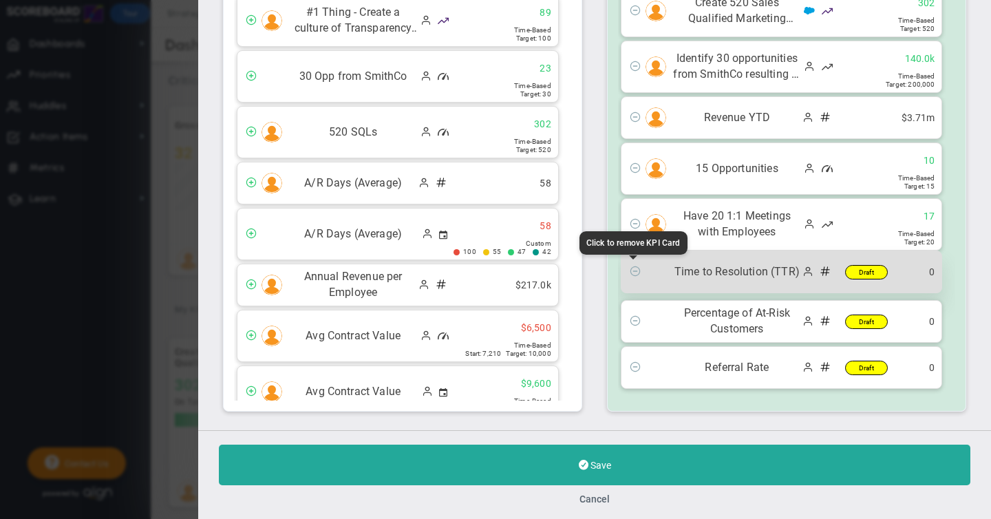
click at [637, 272] on span at bounding box center [635, 270] width 11 height 11
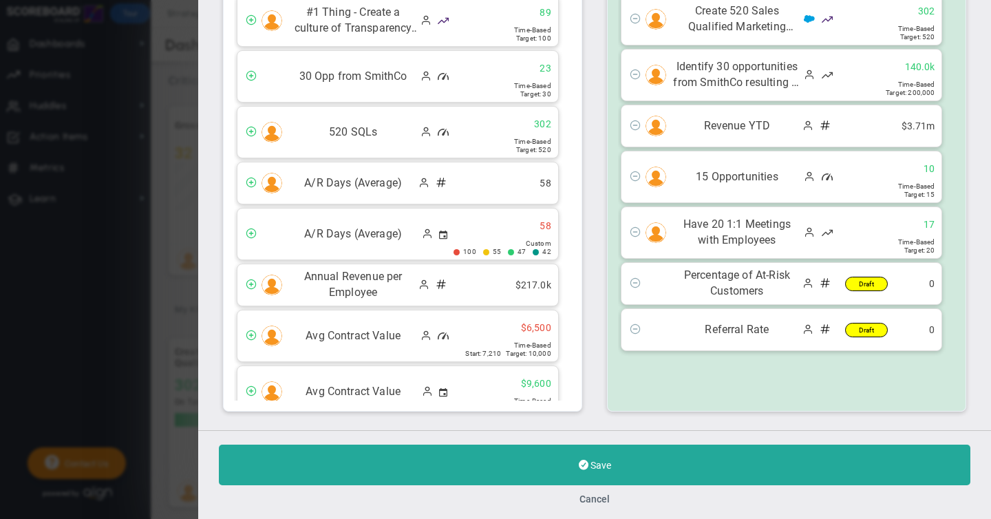
scroll to position [0, 0]
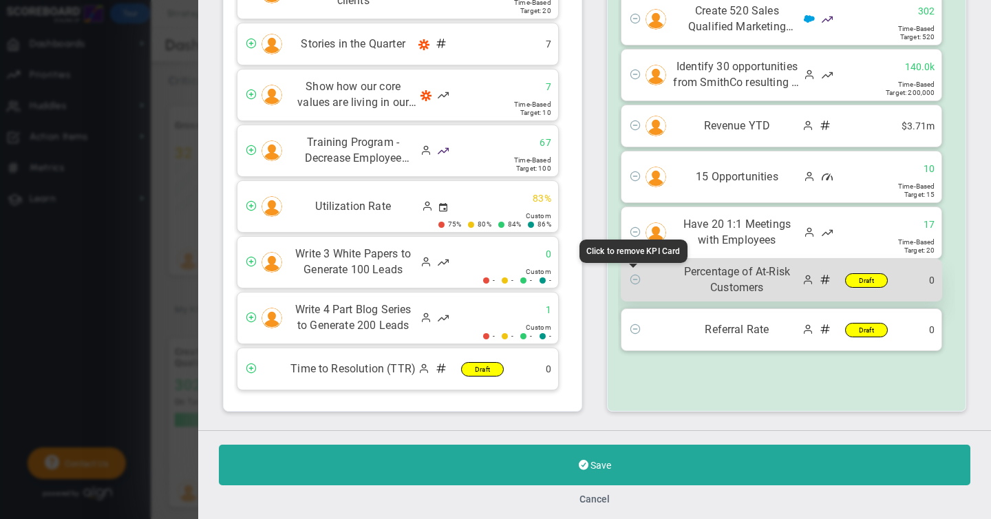
click at [635, 279] on span at bounding box center [635, 278] width 11 height 11
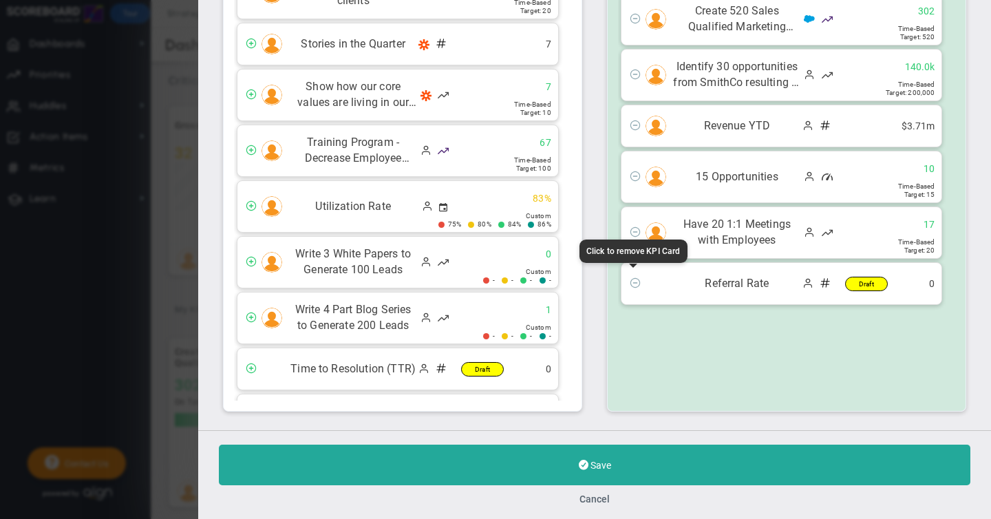
scroll to position [3181, 0]
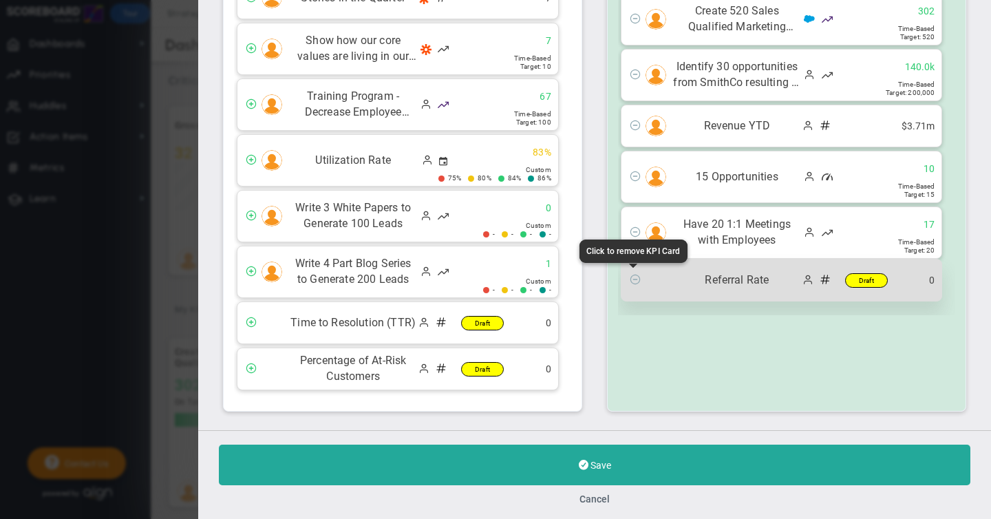
click at [635, 279] on span at bounding box center [635, 278] width 11 height 11
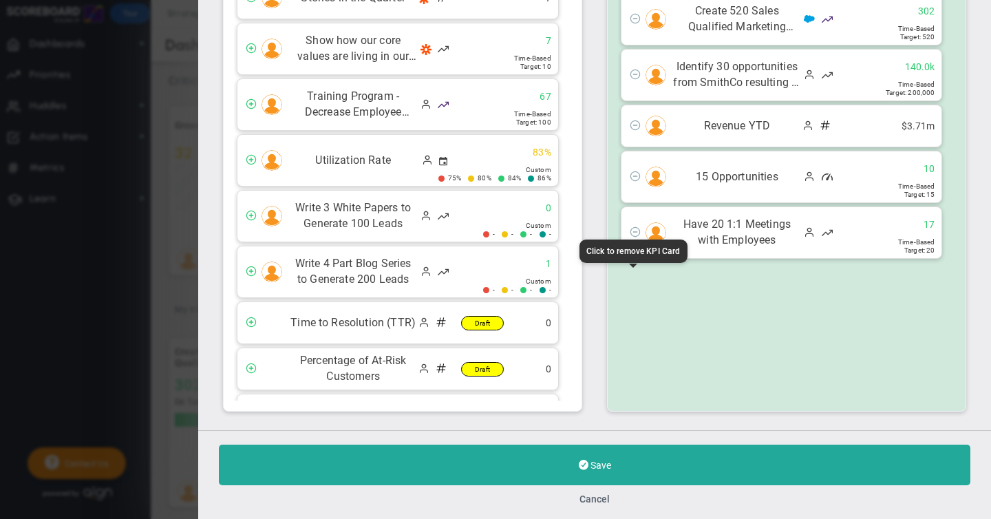
scroll to position [3227, 0]
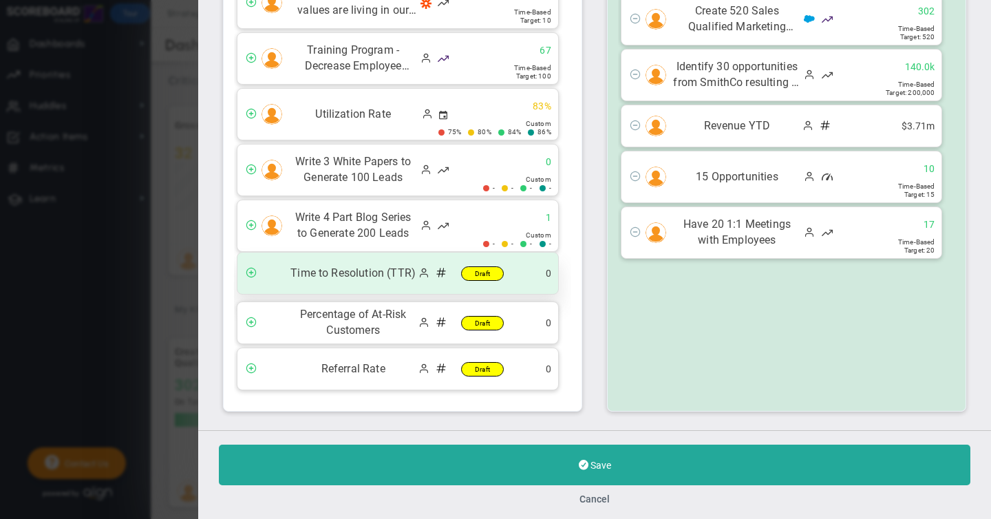
click at [515, 274] on ul "0" at bounding box center [534, 273] width 48 height 13
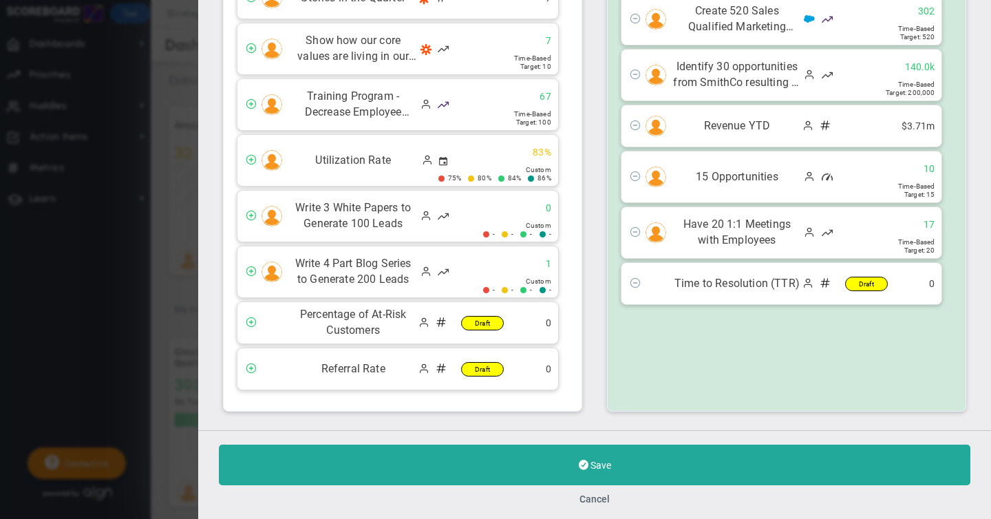
scroll to position [3181, 0]
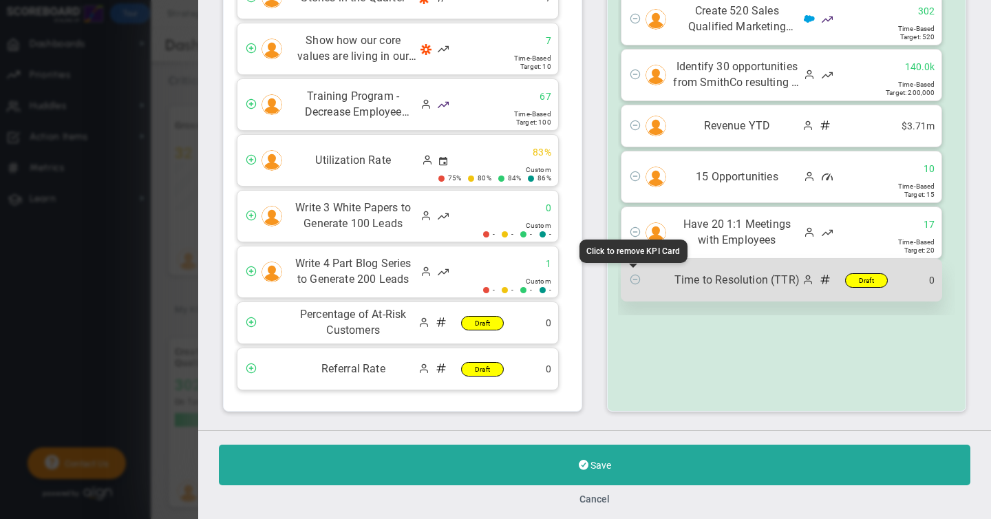
click at [635, 279] on span at bounding box center [635, 278] width 11 height 11
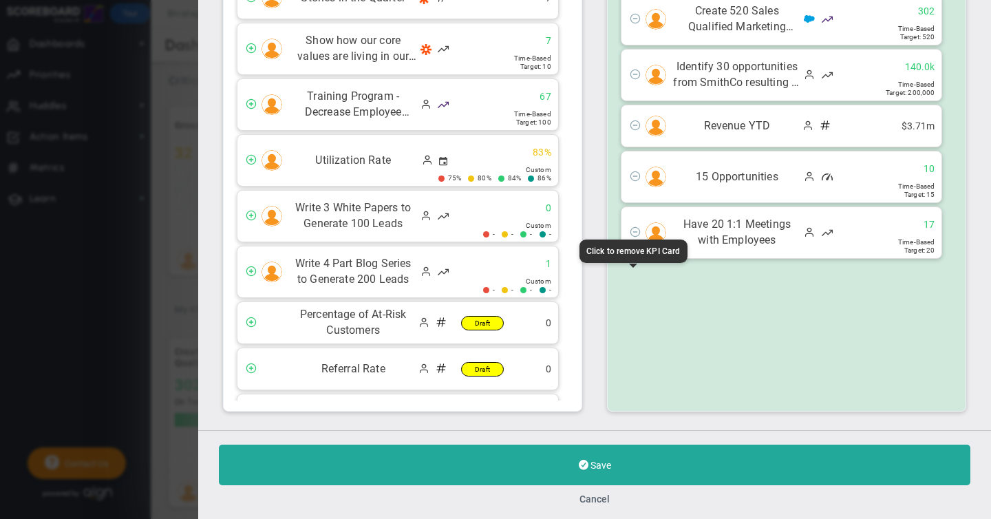
scroll to position [3227, 0]
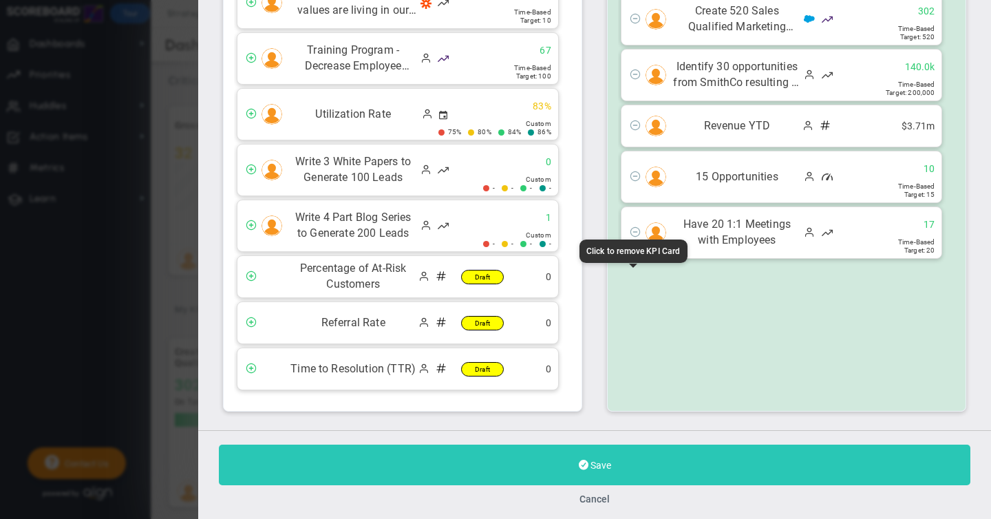
click at [592, 460] on span "Save" at bounding box center [600, 465] width 21 height 11
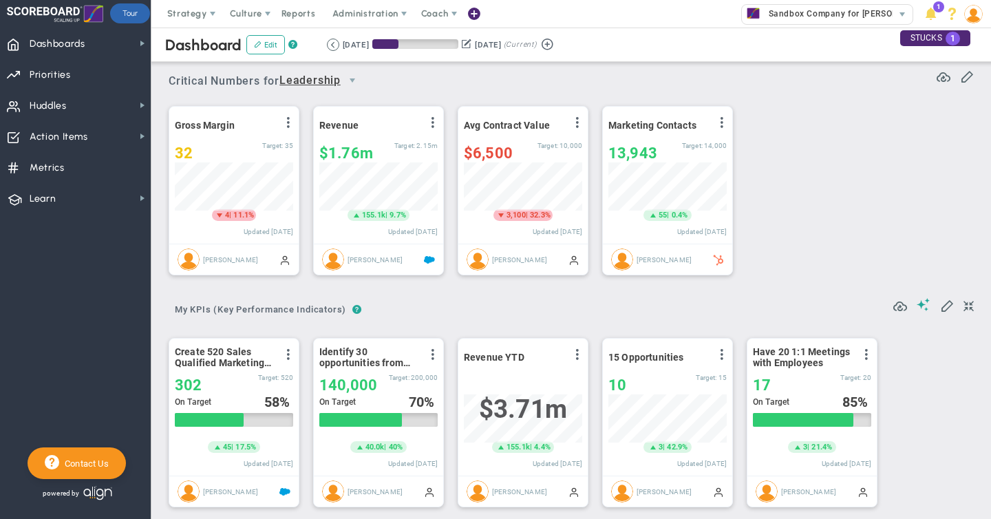
scroll to position [48, 118]
click at [41, 169] on span "Metrics" at bounding box center [47, 167] width 35 height 29
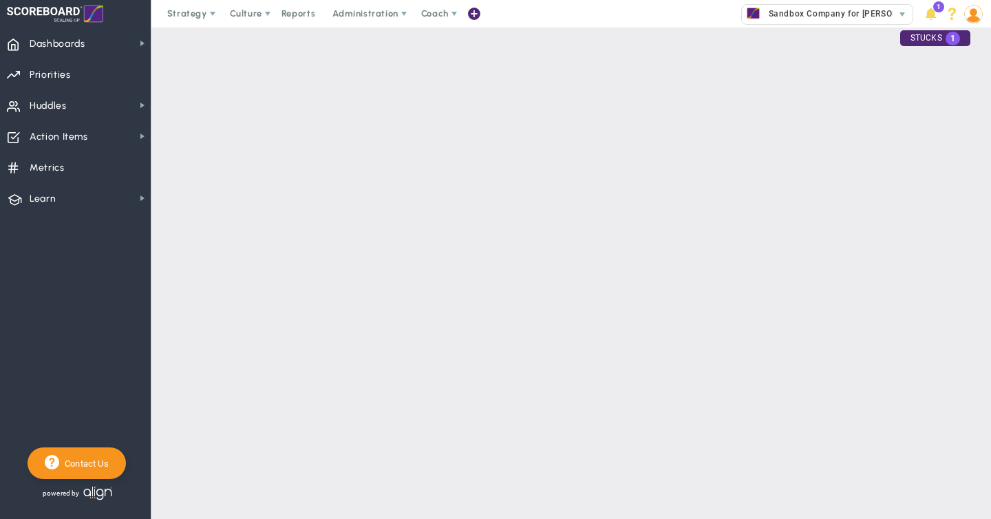
checkbox input "false"
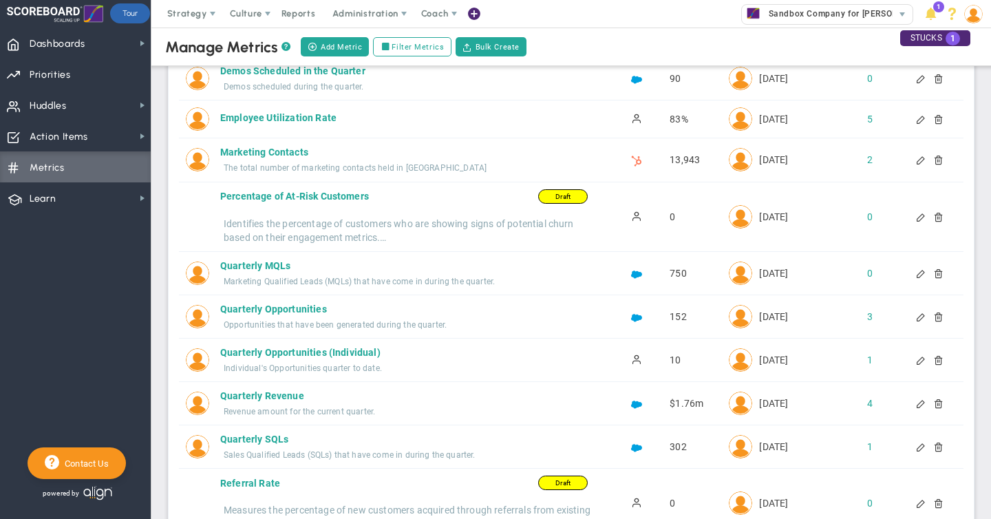
scroll to position [216, 0]
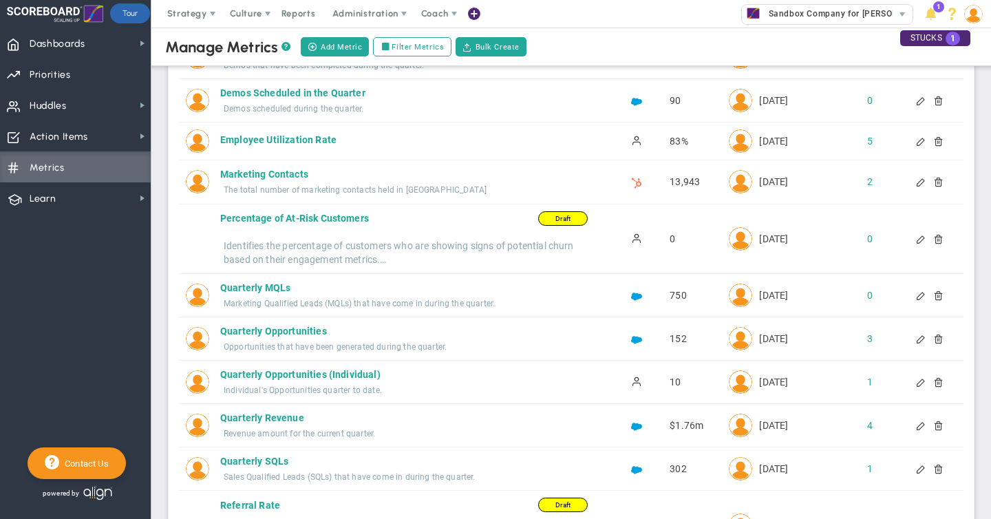
click at [937, 239] on div at bounding box center [932, 239] width 10 height 10
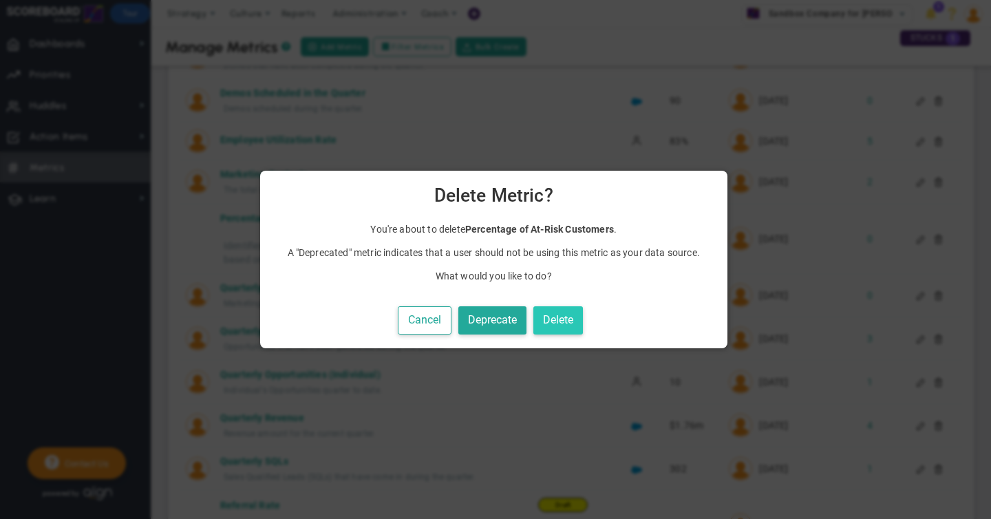
click at [568, 319] on button "Delete" at bounding box center [558, 320] width 50 height 28
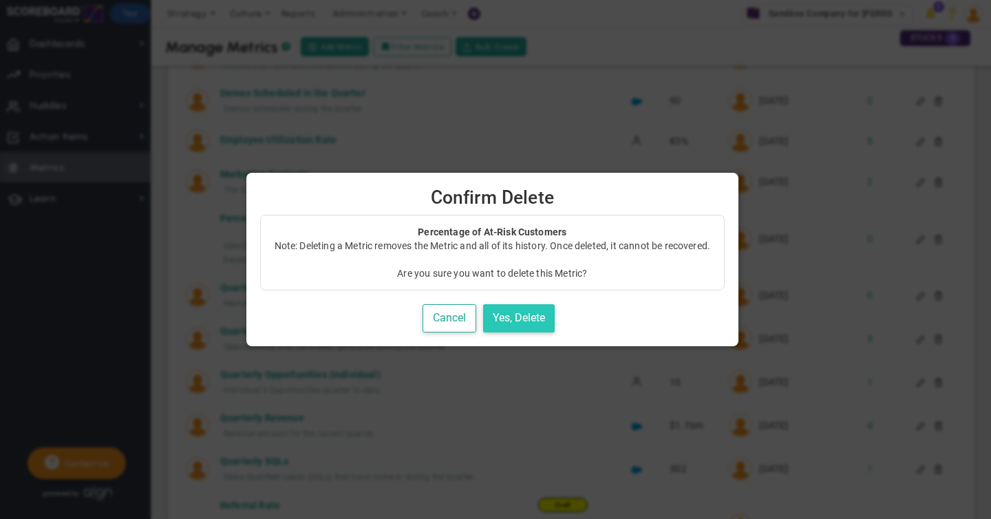
click at [528, 320] on button "Yes, Delete" at bounding box center [519, 318] width 72 height 28
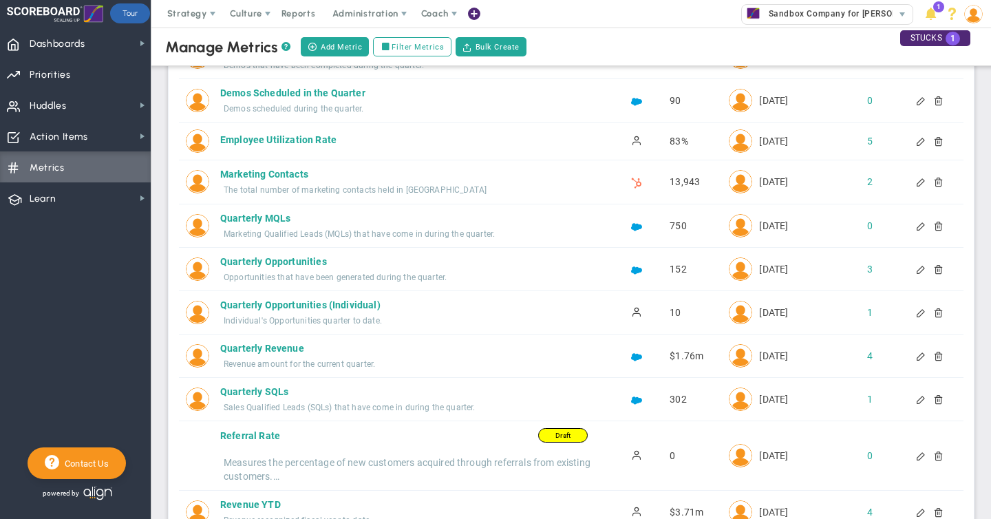
click at [937, 457] on div at bounding box center [932, 456] width 10 height 10
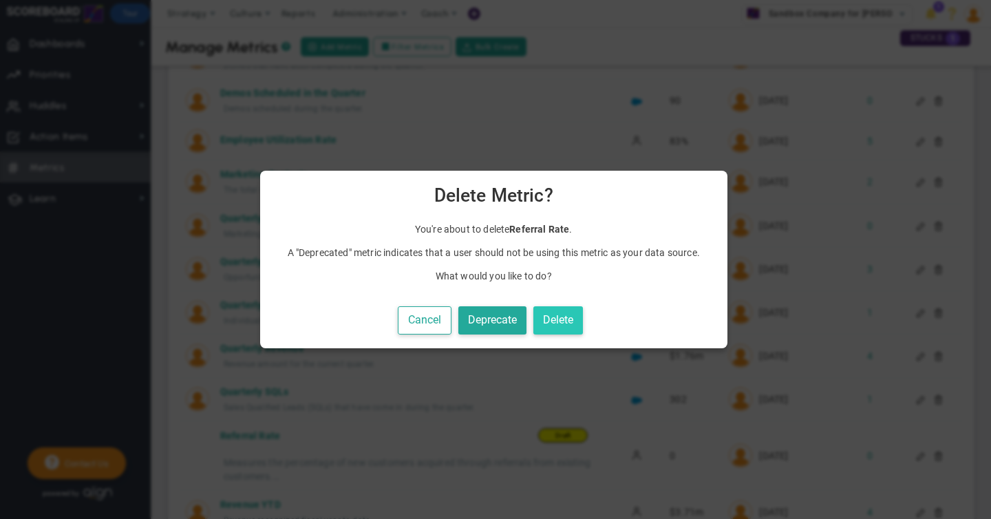
click at [559, 321] on button "Delete" at bounding box center [558, 320] width 50 height 28
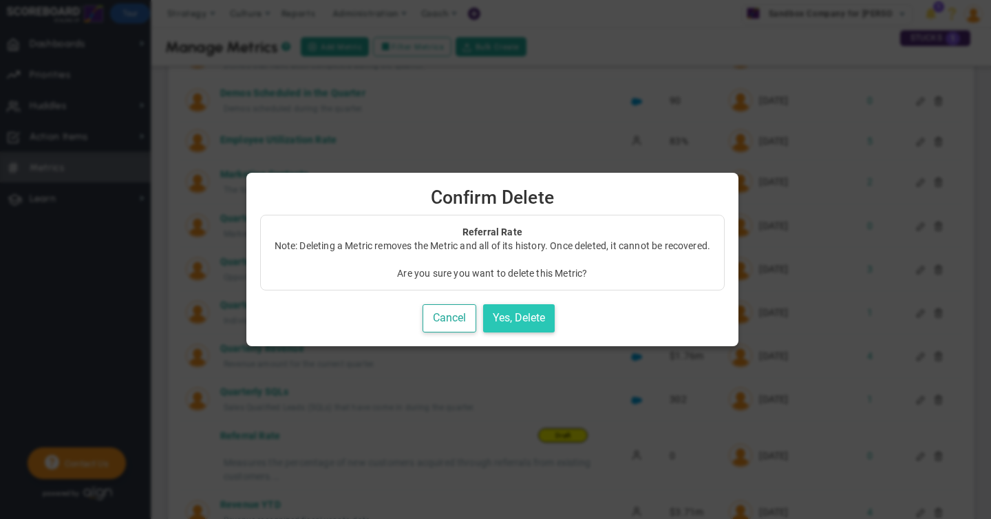
click at [528, 310] on button "Yes, Delete" at bounding box center [519, 318] width 72 height 28
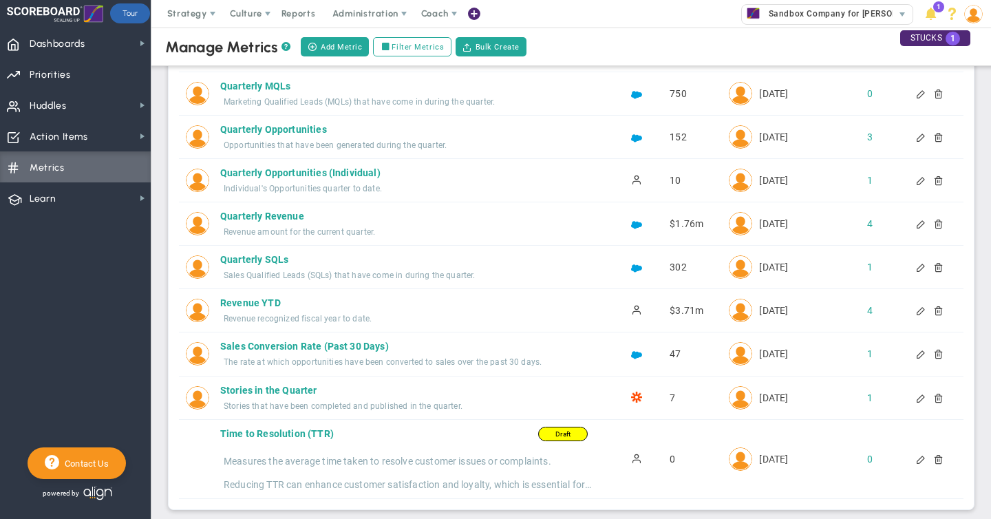
scroll to position [357, 0]
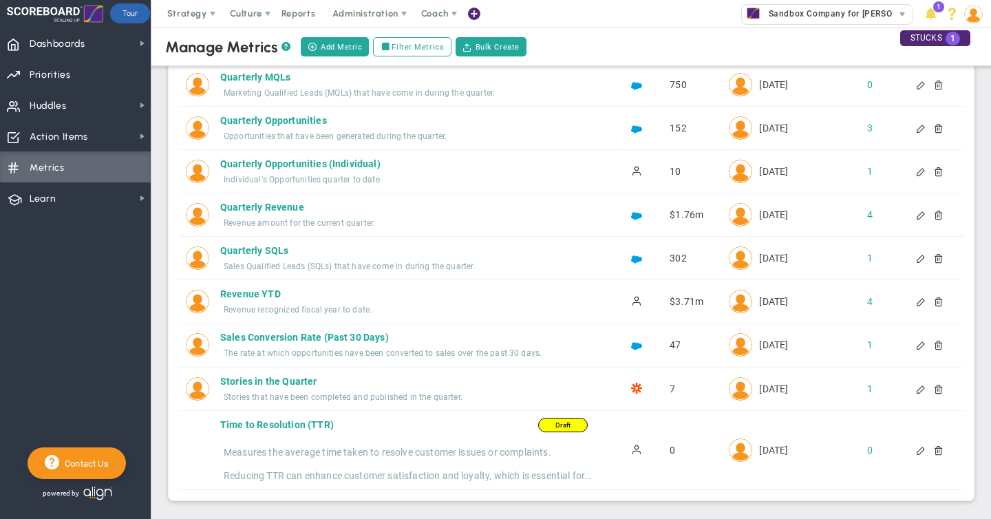
click at [937, 449] on div at bounding box center [932, 450] width 10 height 10
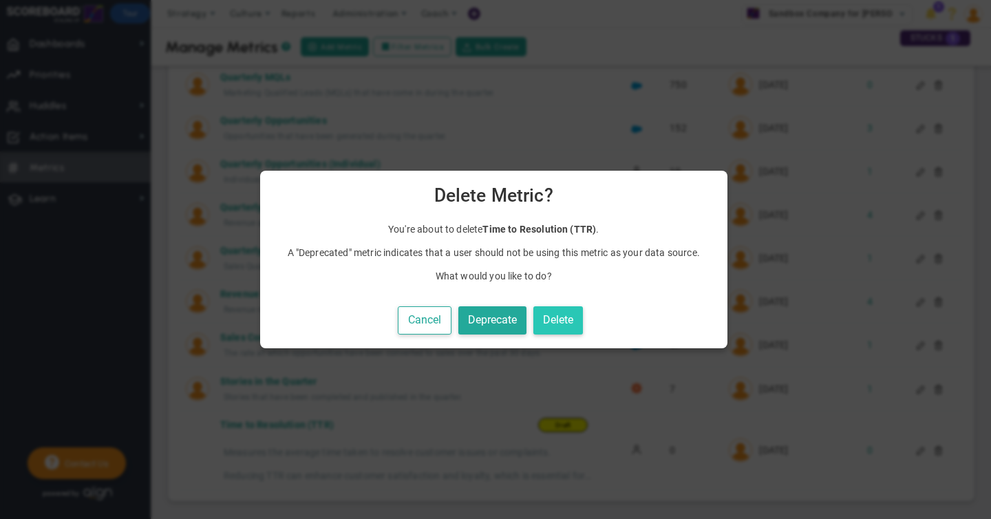
click at [568, 319] on button "Delete" at bounding box center [558, 320] width 50 height 28
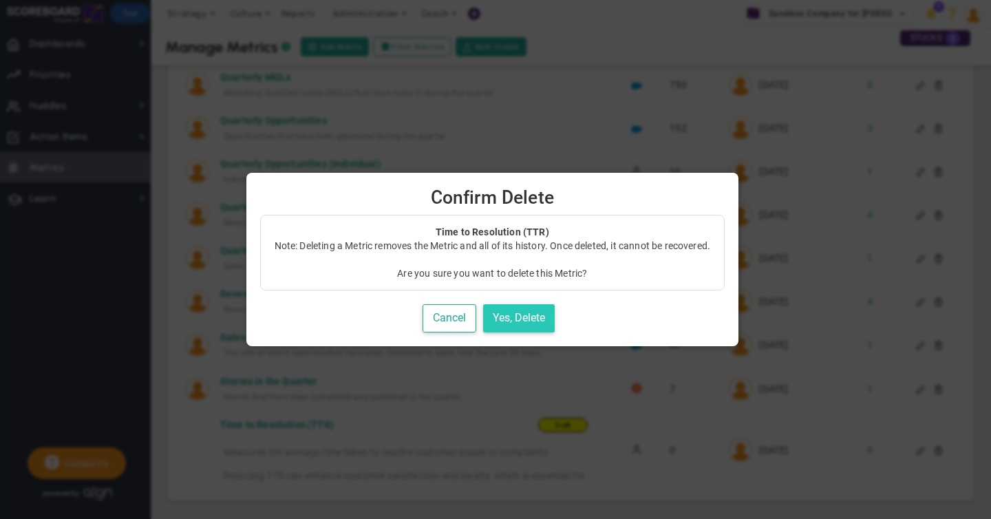
click at [509, 323] on button "Yes, Delete" at bounding box center [519, 318] width 72 height 28
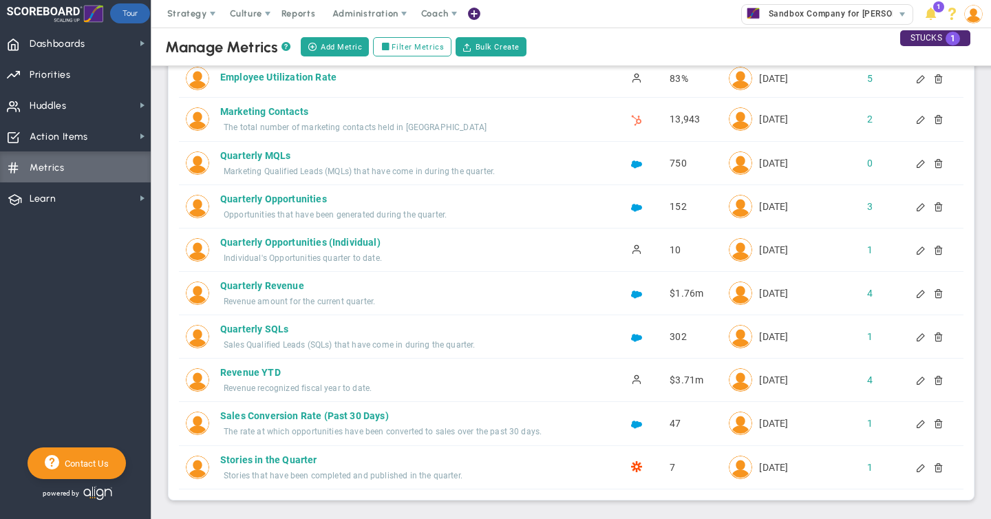
scroll to position [279, 0]
click at [63, 50] on span "Dashboards" at bounding box center [58, 44] width 56 height 29
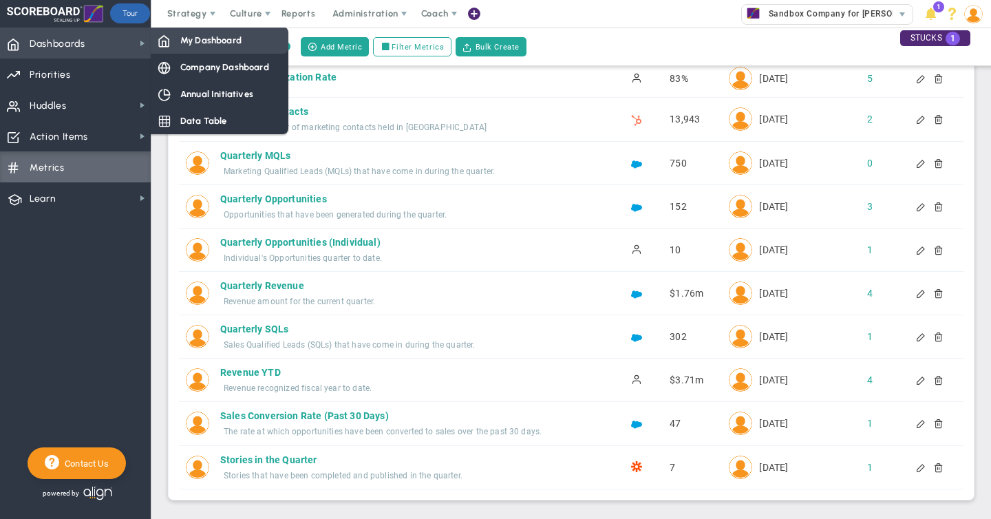
click at [206, 38] on span "My Dashboard" at bounding box center [210, 40] width 61 height 13
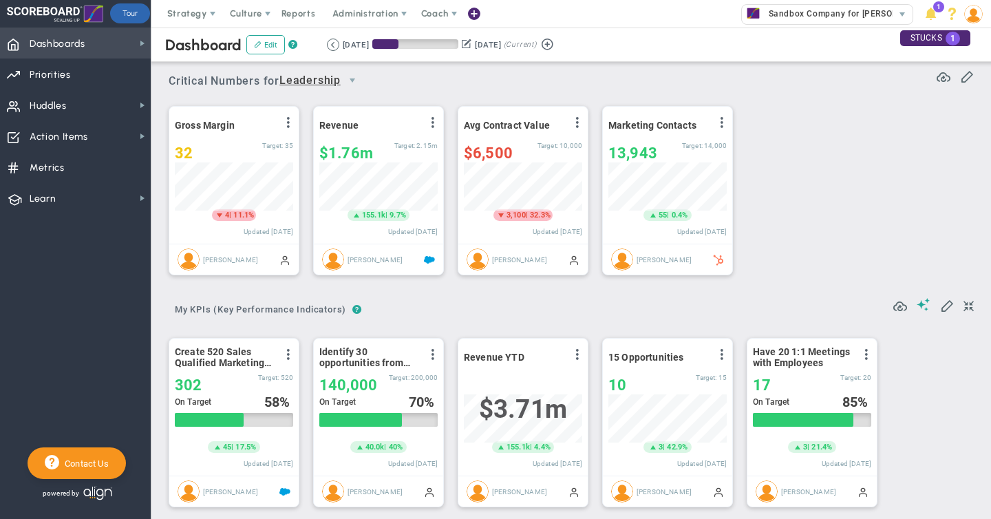
scroll to position [688073, 688003]
click at [974, 11] on img at bounding box center [973, 14] width 19 height 19
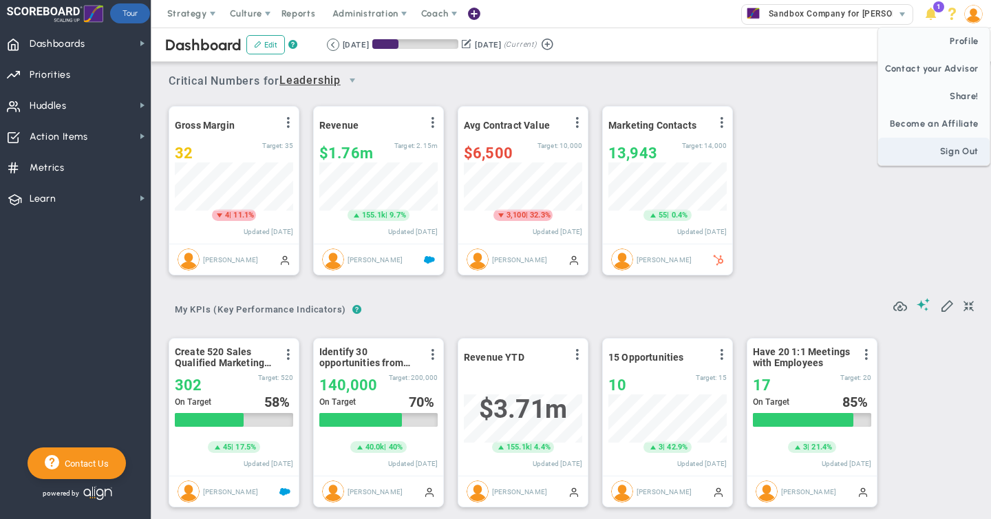
click at [954, 156] on span "Sign Out" at bounding box center [933, 152] width 111 height 28
